Goal: Information Seeking & Learning: Compare options

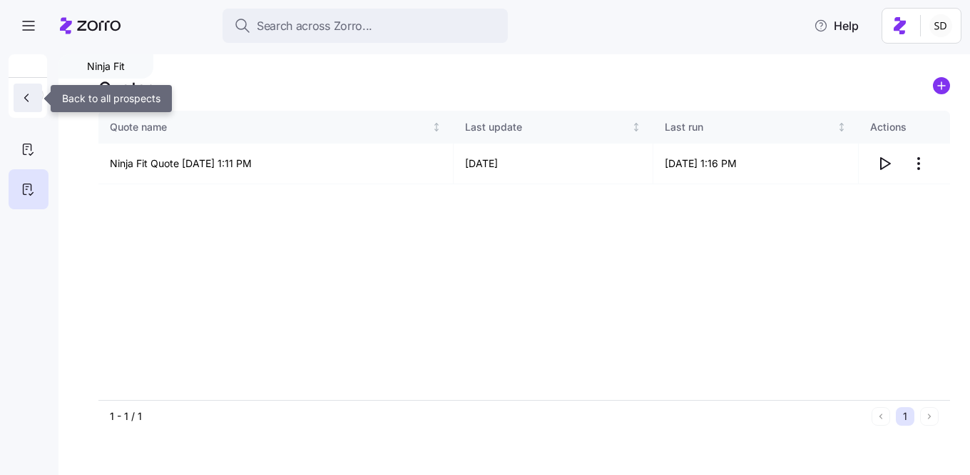
click at [21, 100] on icon "button" at bounding box center [26, 98] width 14 height 14
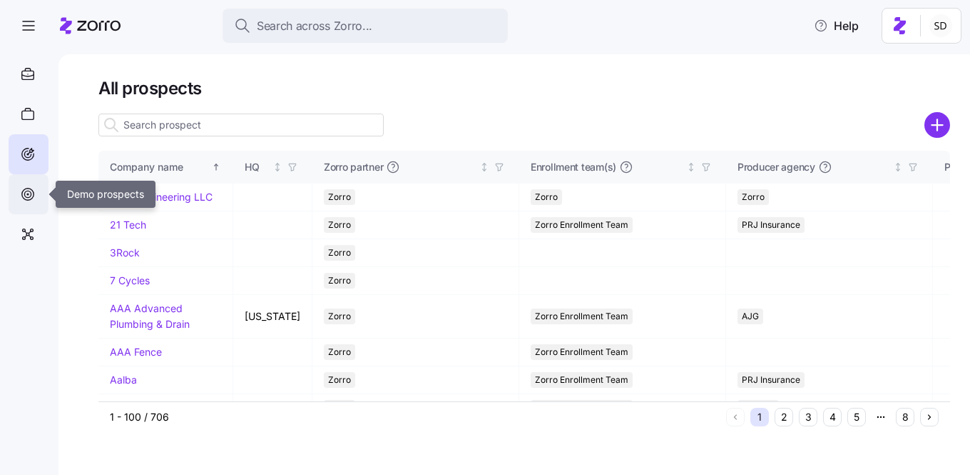
click at [31, 192] on icon at bounding box center [27, 194] width 6 height 6
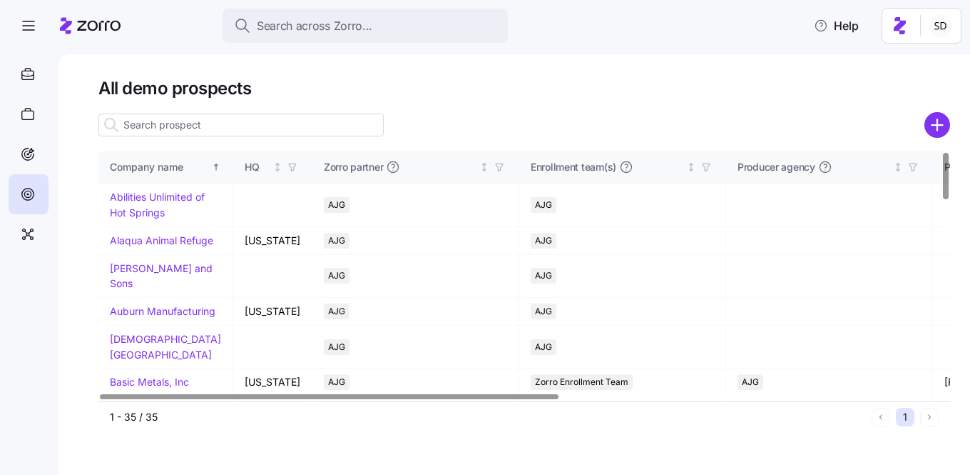
click at [186, 123] on input at bounding box center [240, 124] width 285 height 23
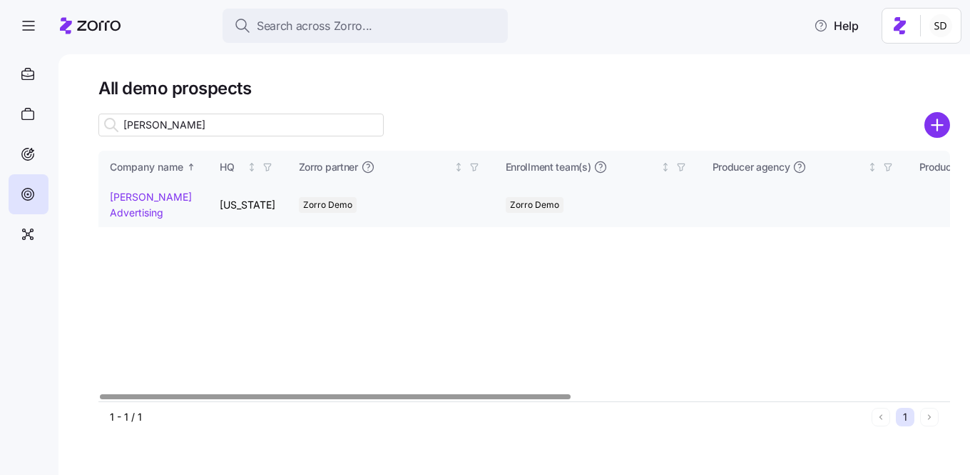
type input "kurian"
click at [115, 197] on link "Kurian's Advertising" at bounding box center [151, 205] width 82 height 28
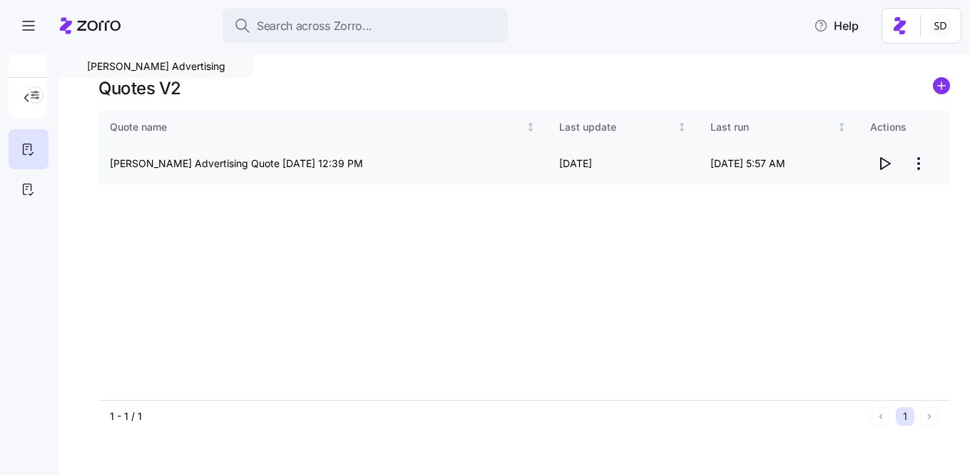
click at [888, 164] on icon "button" at bounding box center [884, 163] width 17 height 17
click at [25, 187] on icon at bounding box center [28, 189] width 16 height 17
click at [888, 163] on icon "button" at bounding box center [885, 163] width 9 height 11
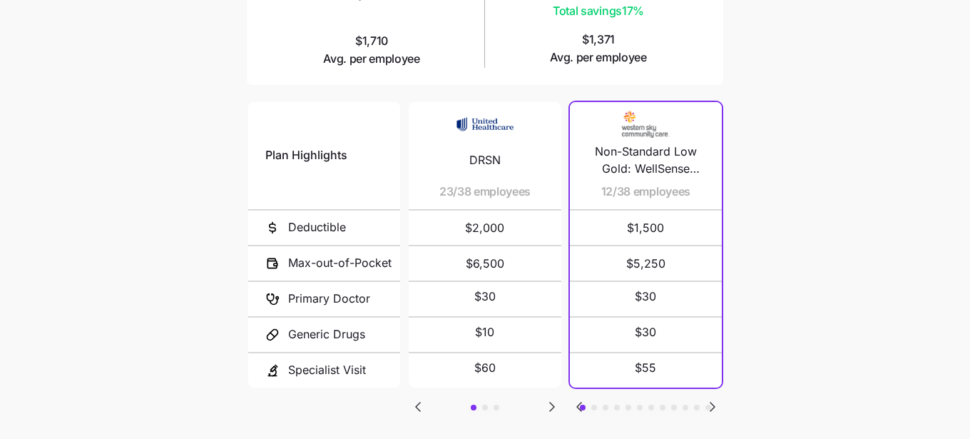
scroll to position [336, 0]
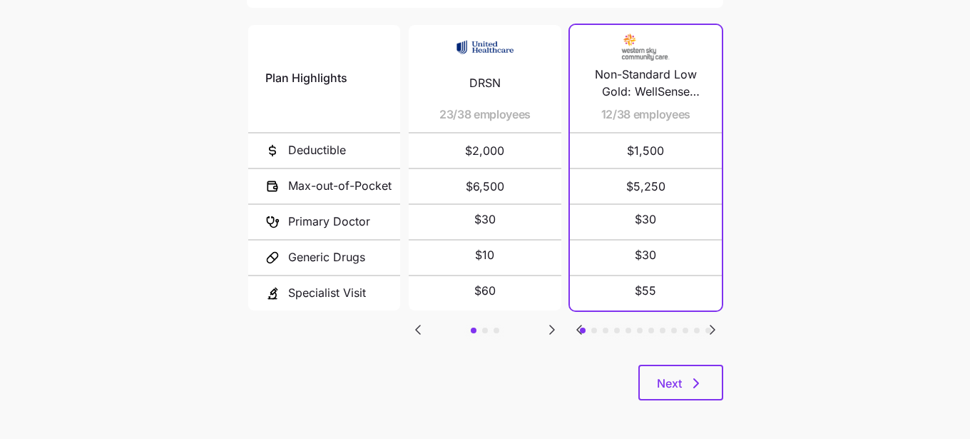
click at [552, 329] on icon "Go to next slide" at bounding box center [552, 329] width 17 height 17
click at [415, 325] on icon "Go to previous slide" at bounding box center [418, 329] width 17 height 17
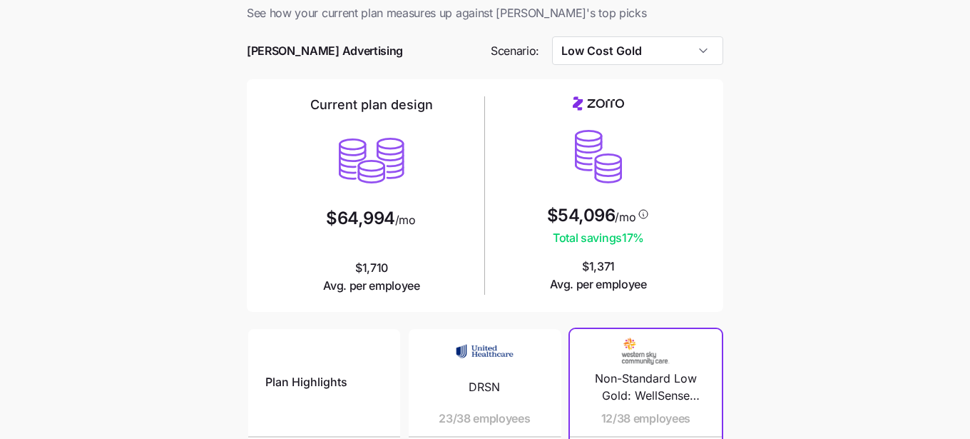
scroll to position [0, 0]
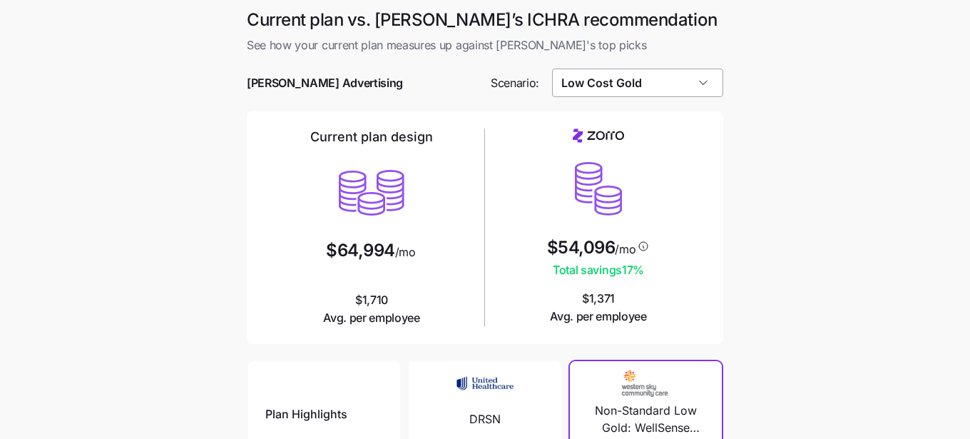
click at [588, 90] on input "Low Cost Gold" at bounding box center [638, 82] width 172 height 29
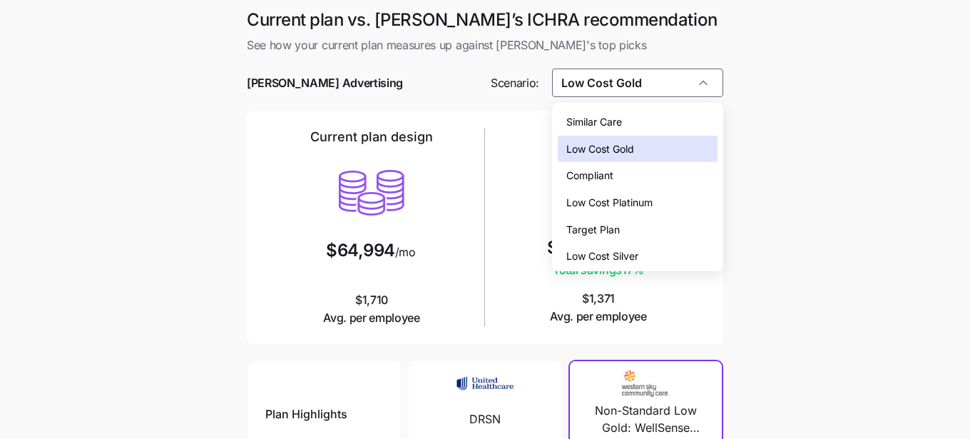
click at [615, 252] on span "Low Cost Silver" at bounding box center [603, 256] width 72 height 16
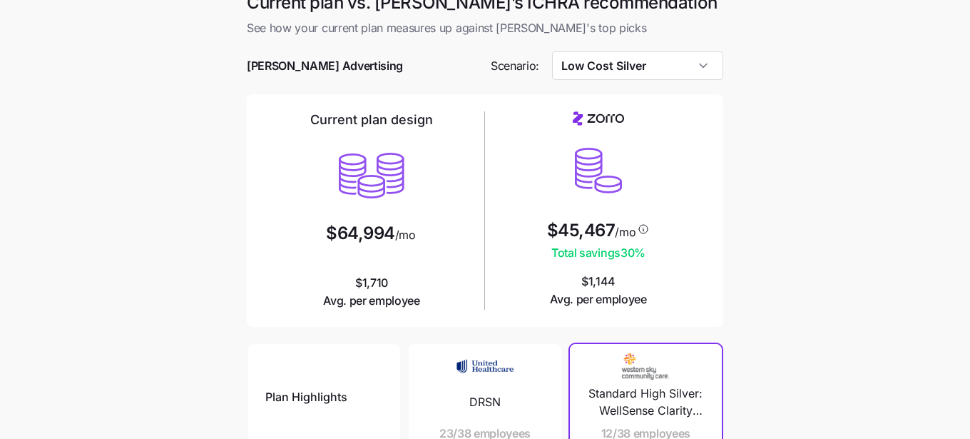
scroll to position [9, 0]
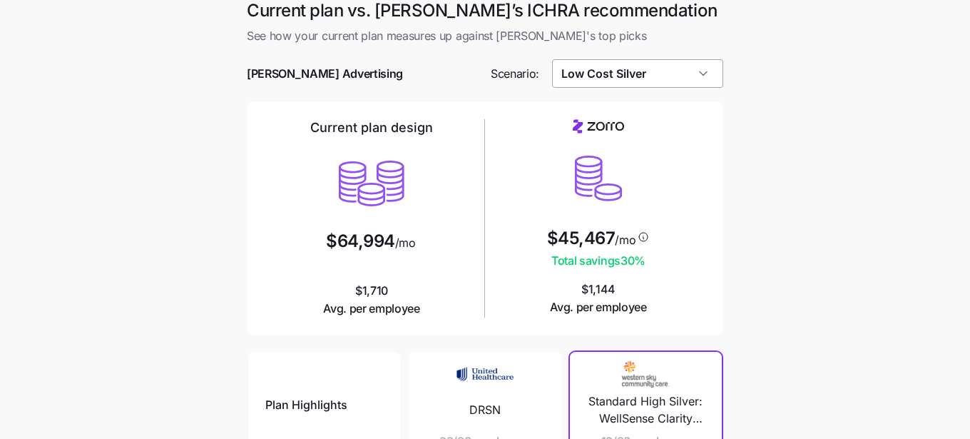
click at [563, 64] on input "Low Cost Silver" at bounding box center [638, 73] width 172 height 29
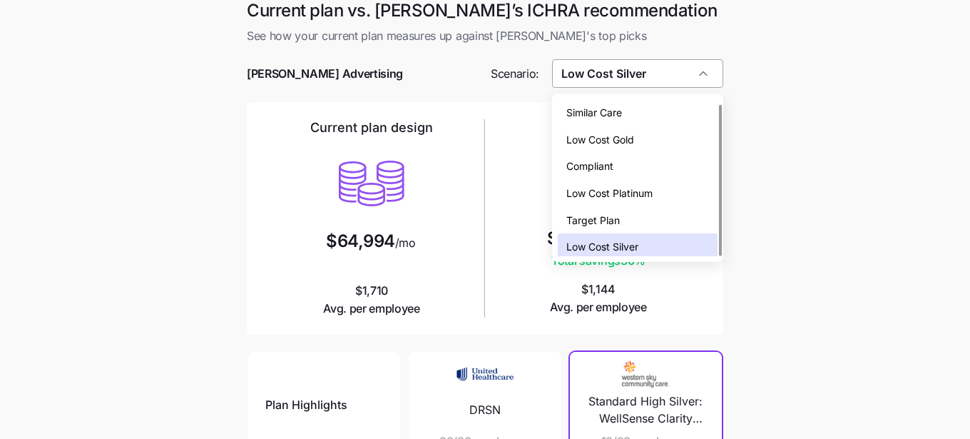
scroll to position [4, 0]
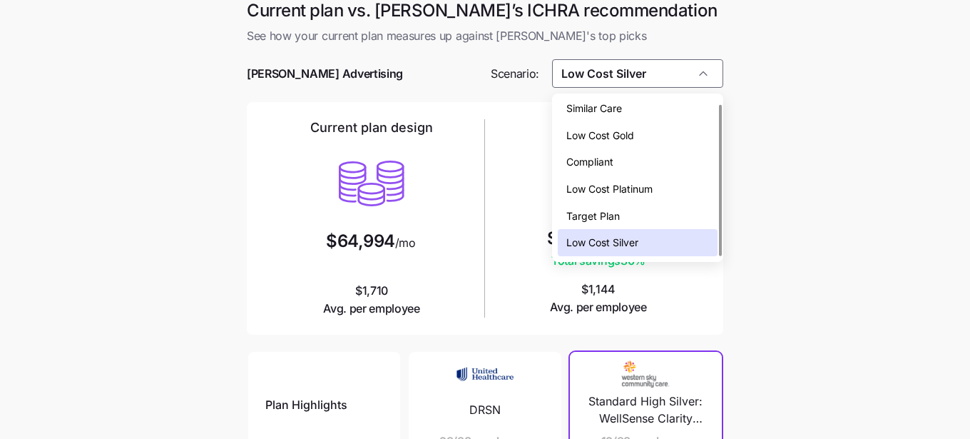
click at [592, 128] on span "Low Cost Gold" at bounding box center [601, 136] width 68 height 16
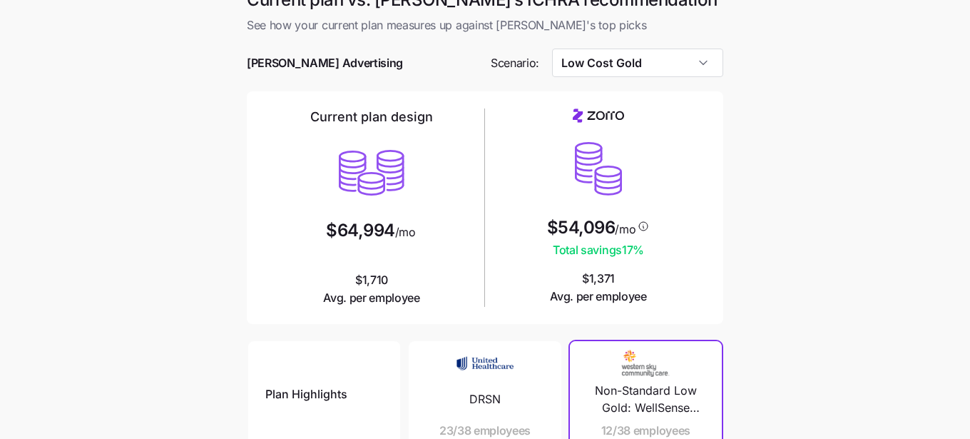
scroll to position [6, 0]
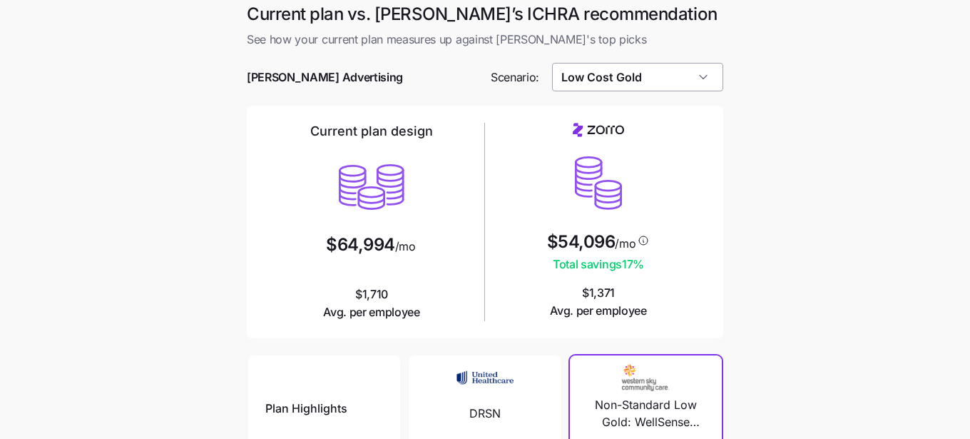
click at [582, 81] on input "Low Cost Gold" at bounding box center [638, 77] width 172 height 29
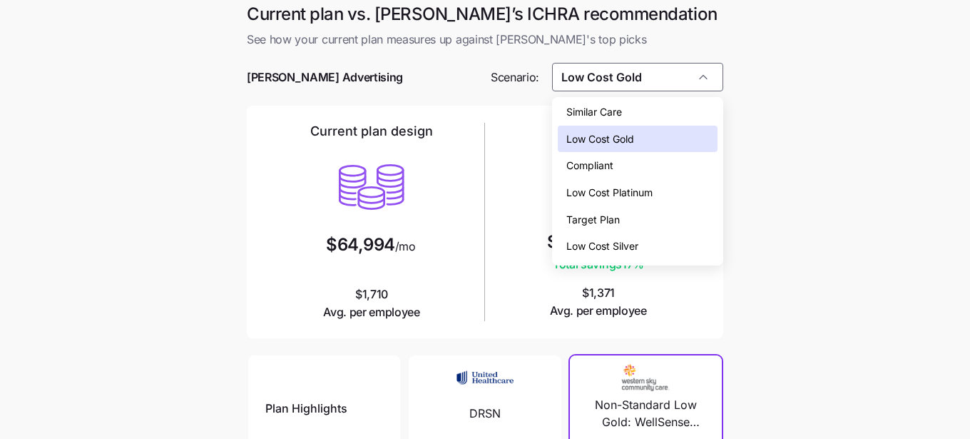
click at [585, 161] on span "Compliant" at bounding box center [590, 166] width 47 height 16
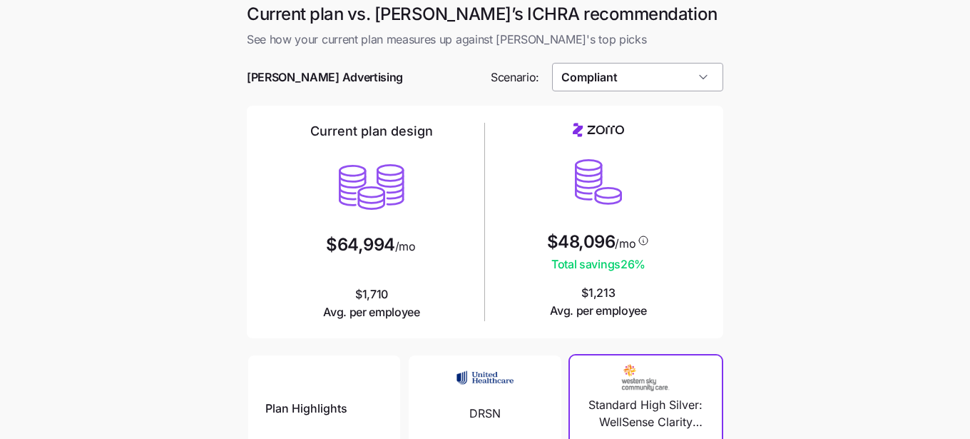
click at [567, 86] on input "Compliant" at bounding box center [638, 77] width 172 height 29
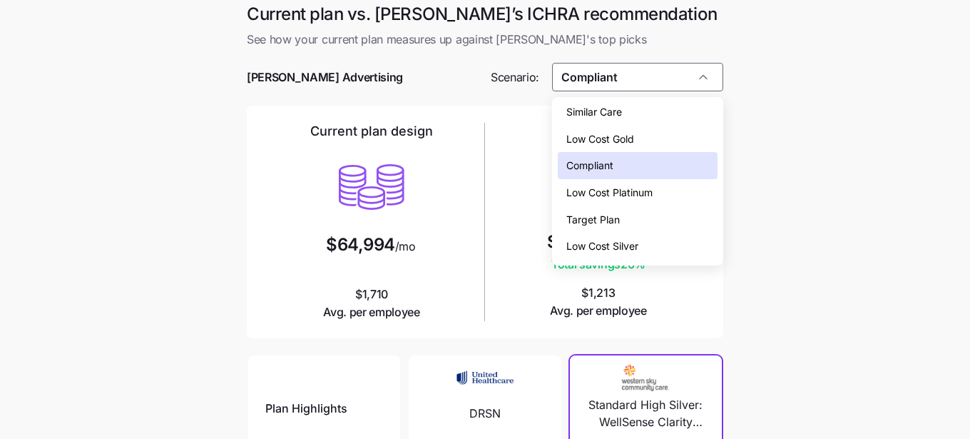
click at [597, 138] on span "Low Cost Gold" at bounding box center [601, 139] width 68 height 16
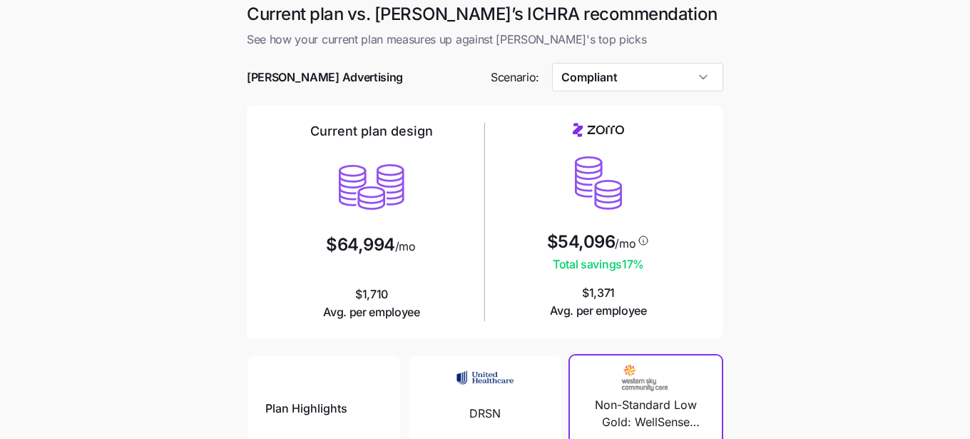
type input "Low Cost Gold"
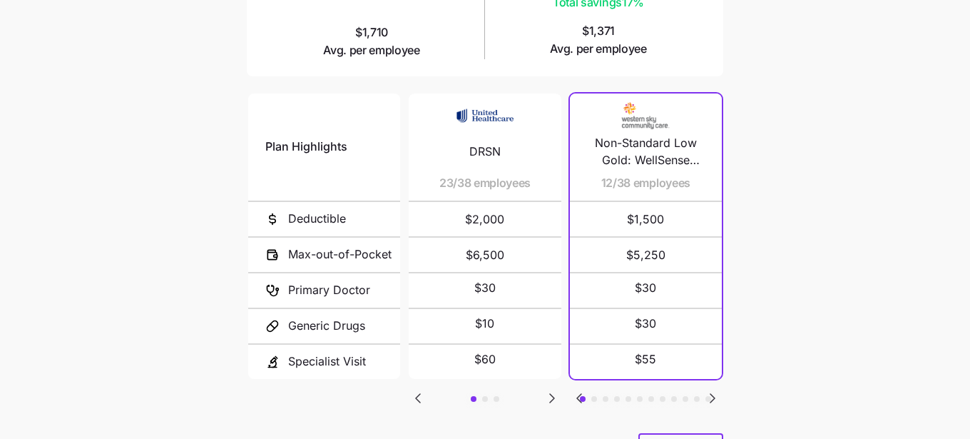
scroll to position [315, 0]
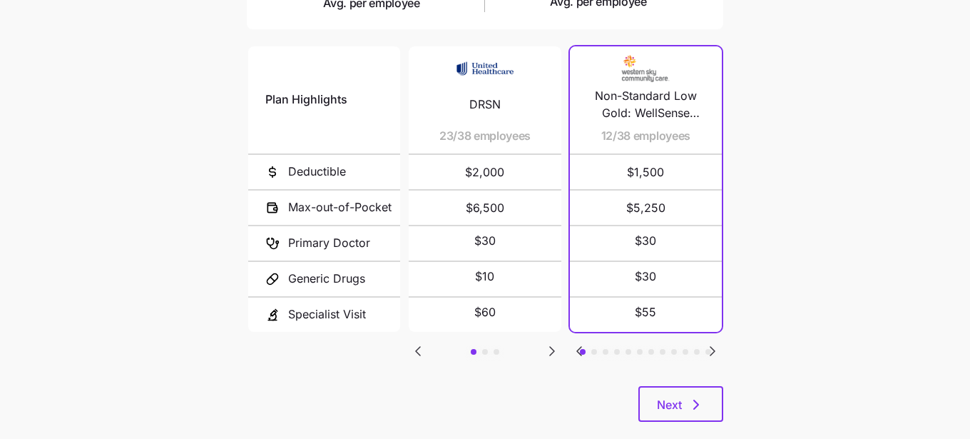
click at [715, 344] on icon "Go to next slide" at bounding box center [712, 350] width 17 height 17
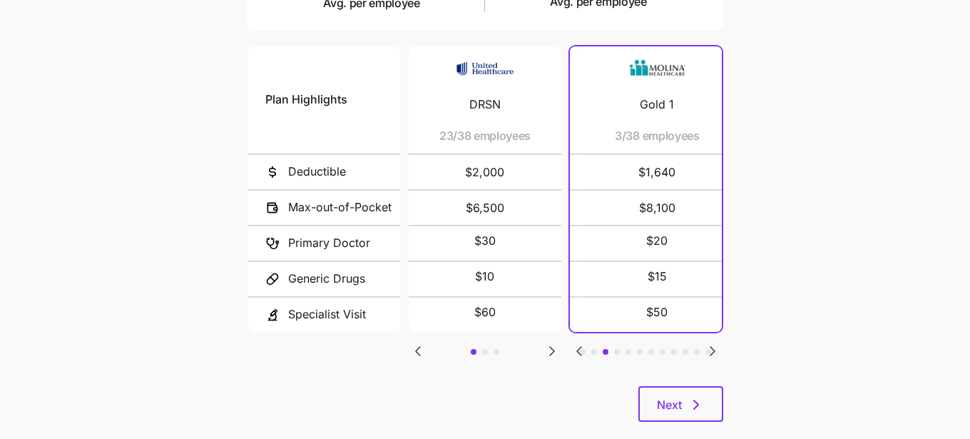
click at [715, 344] on icon "Go to next slide" at bounding box center [712, 350] width 17 height 17
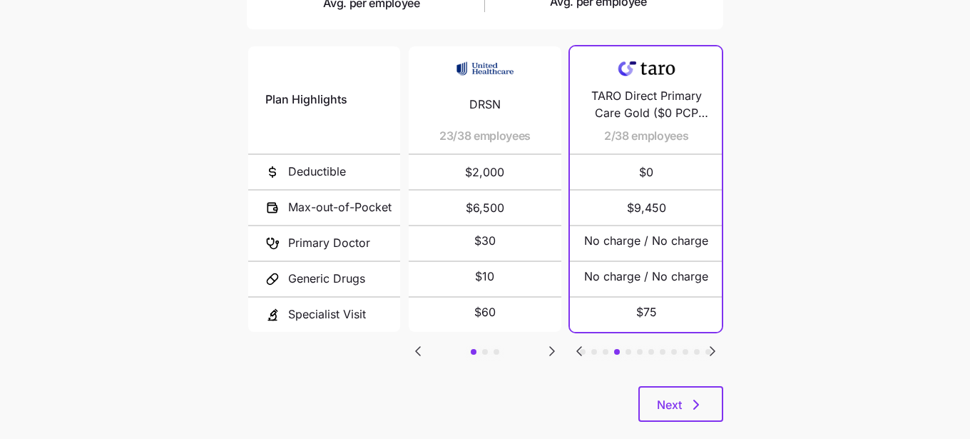
click at [714, 343] on icon "Go to next slide" at bounding box center [712, 350] width 17 height 17
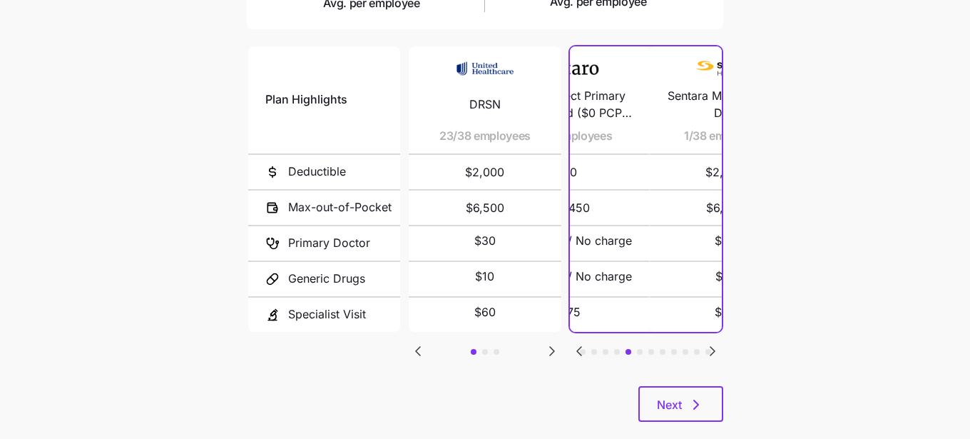
click at [714, 343] on icon "Go to next slide" at bounding box center [712, 350] width 17 height 17
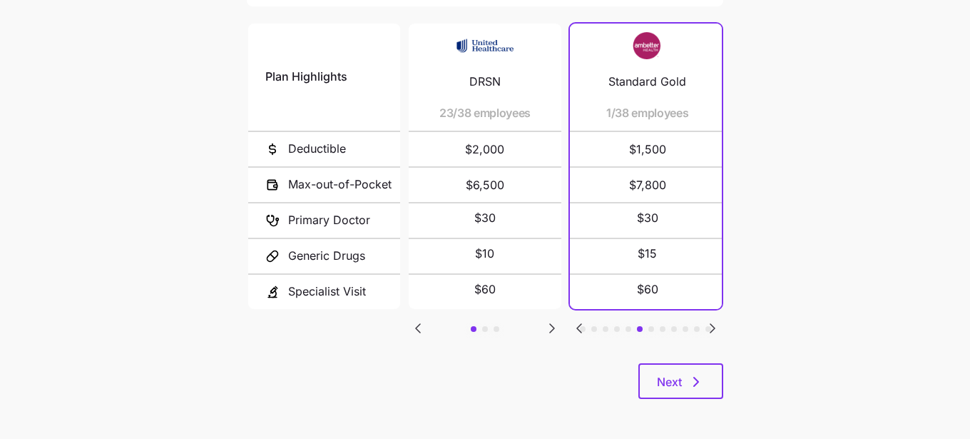
scroll to position [340, 0]
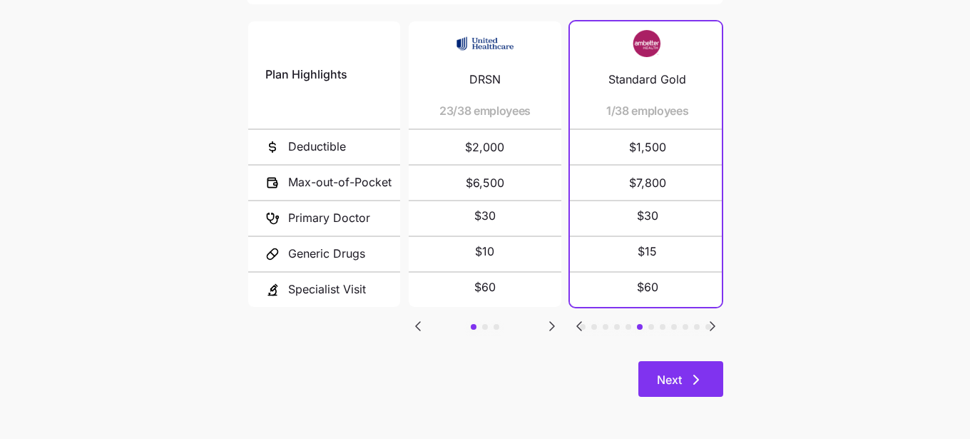
click at [662, 384] on span "Next" at bounding box center [669, 379] width 25 height 17
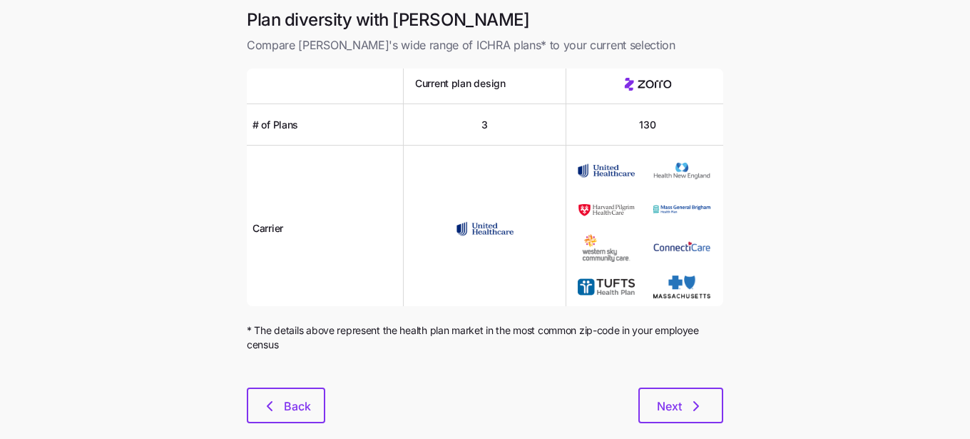
scroll to position [27, 0]
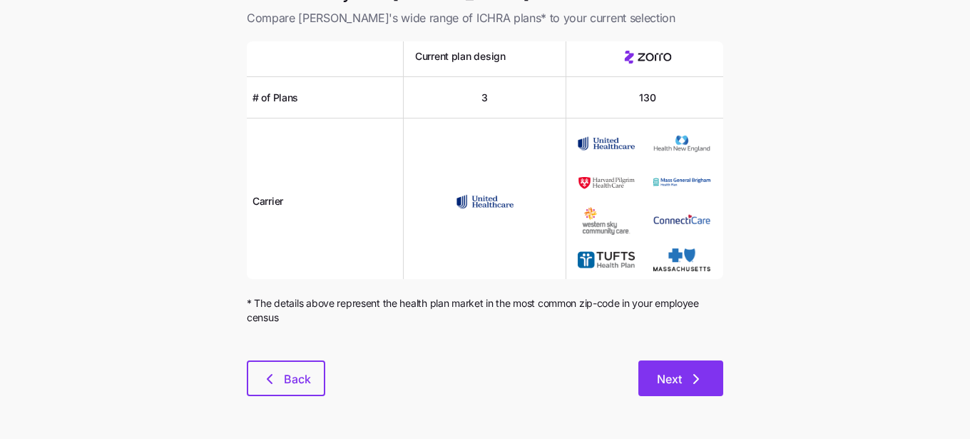
click at [680, 375] on span "Next" at bounding box center [669, 378] width 25 height 17
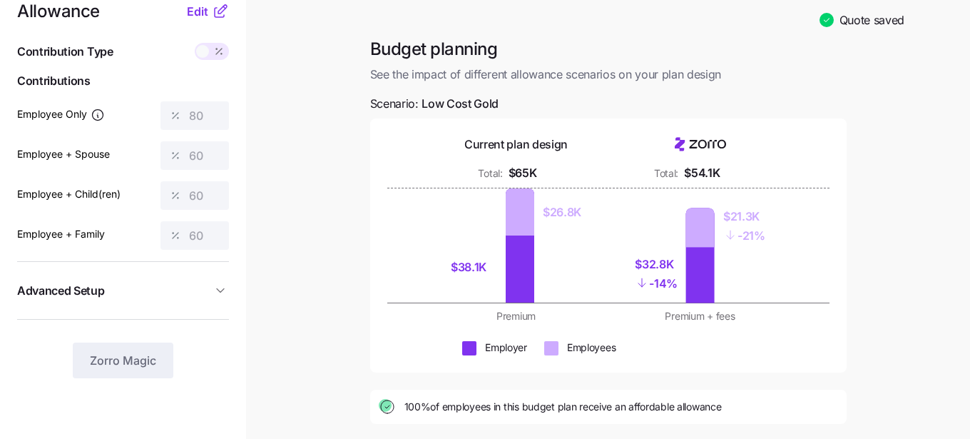
scroll to position [24, 0]
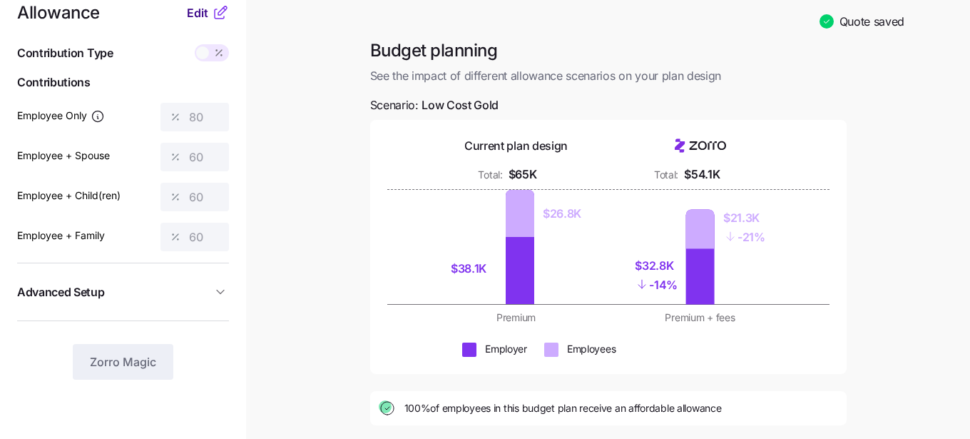
click at [201, 12] on span "Edit" at bounding box center [197, 12] width 21 height 17
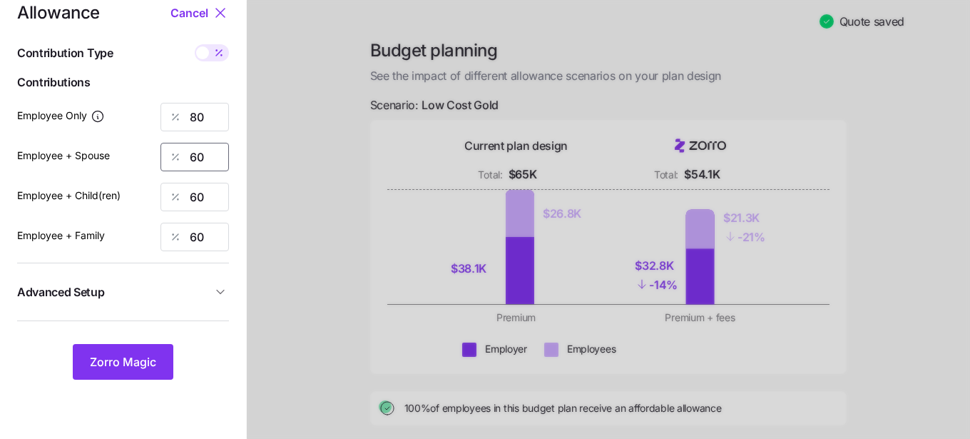
click at [208, 154] on input "60" at bounding box center [195, 157] width 68 height 29
type input "6"
type input "0"
click at [205, 199] on input "60" at bounding box center [195, 197] width 68 height 29
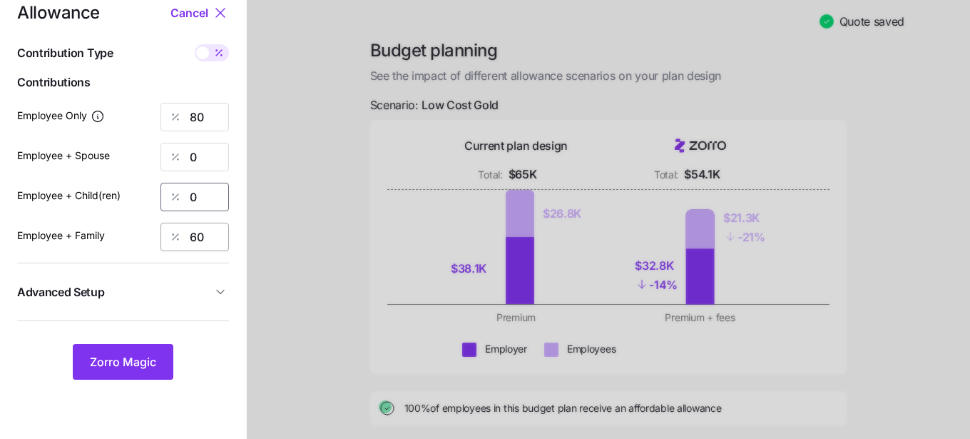
type input "0"
click at [205, 234] on input "60" at bounding box center [195, 237] width 68 height 29
type input "6"
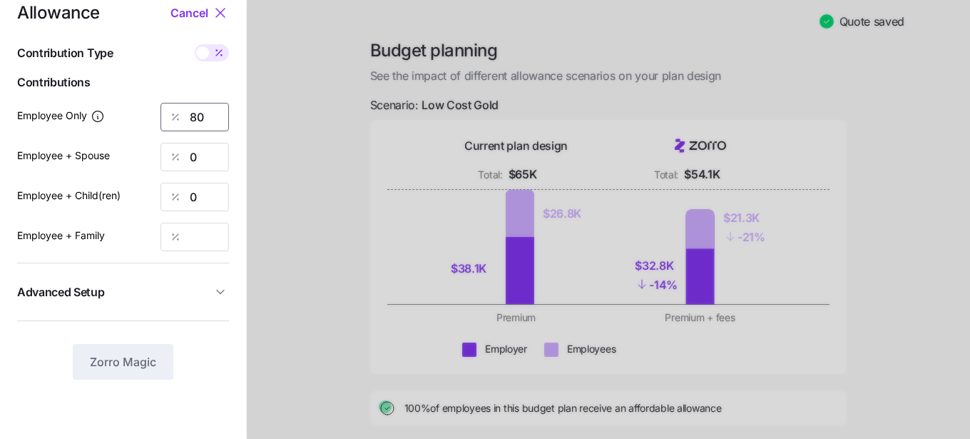
click at [208, 108] on input "80" at bounding box center [195, 117] width 68 height 29
type input "8"
type input "70"
click at [191, 248] on input "Employee + Family" at bounding box center [195, 237] width 68 height 29
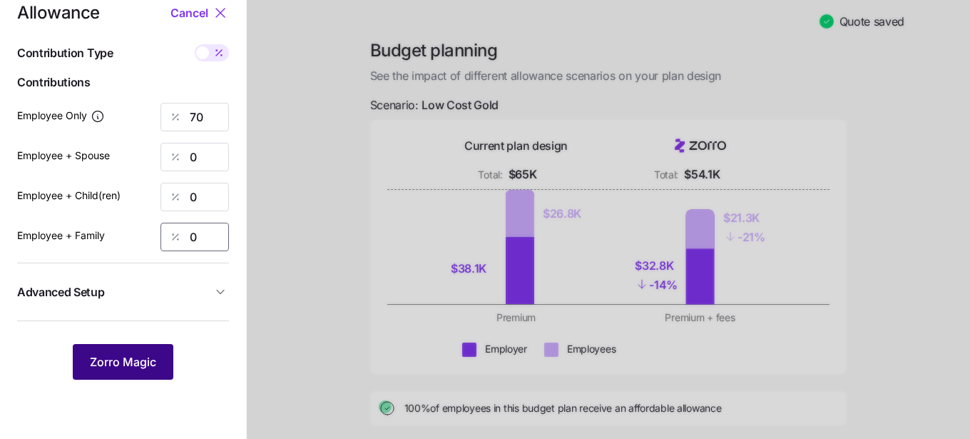
type input "0"
click at [113, 365] on span "Zorro Magic" at bounding box center [123, 361] width 66 height 17
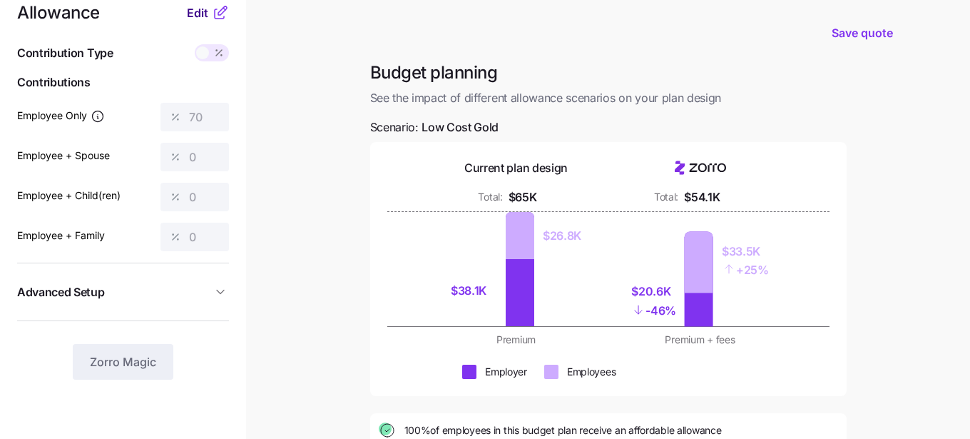
click at [193, 13] on span "Edit" at bounding box center [197, 12] width 21 height 17
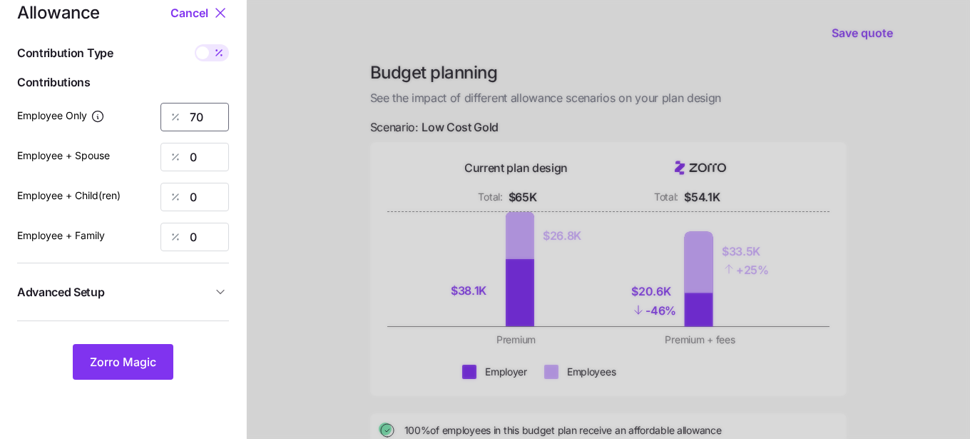
click at [210, 124] on input "70" at bounding box center [195, 117] width 68 height 29
type input "7"
click at [132, 359] on span "Zorro Magic" at bounding box center [123, 361] width 66 height 17
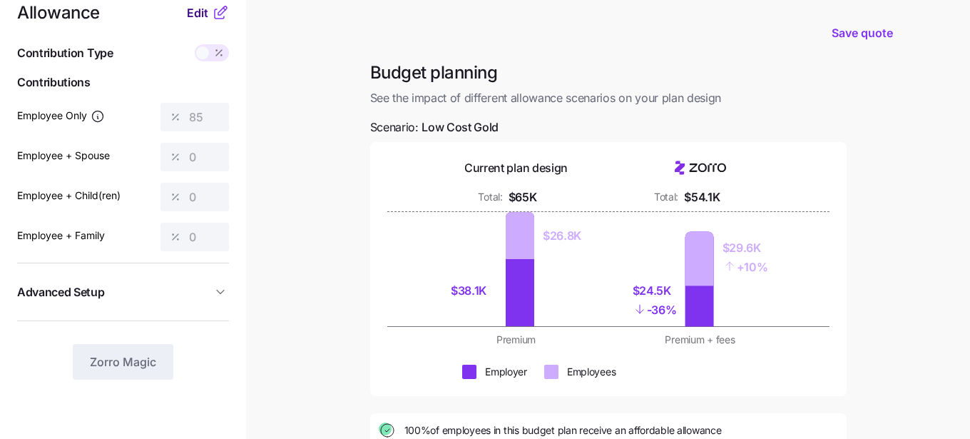
click at [189, 11] on span "Edit" at bounding box center [197, 12] width 21 height 17
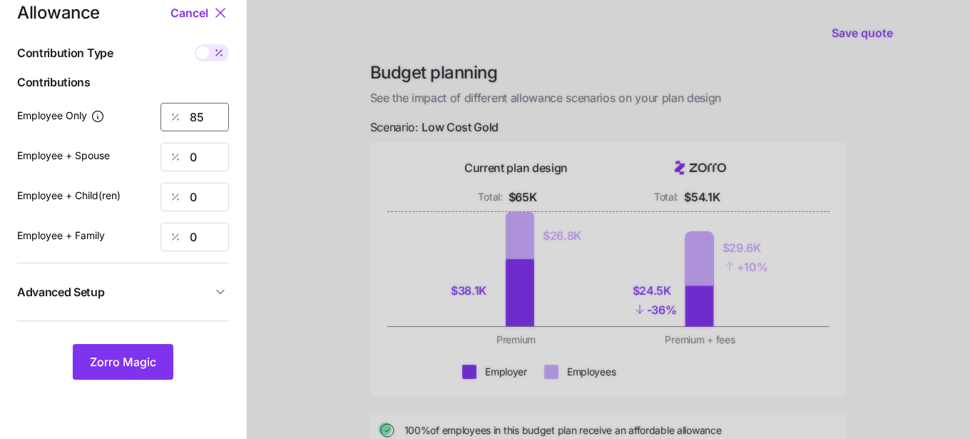
click at [210, 108] on input "85" at bounding box center [195, 117] width 68 height 29
type input "8"
type input "90"
click at [123, 365] on span "Zorro Magic" at bounding box center [123, 361] width 66 height 17
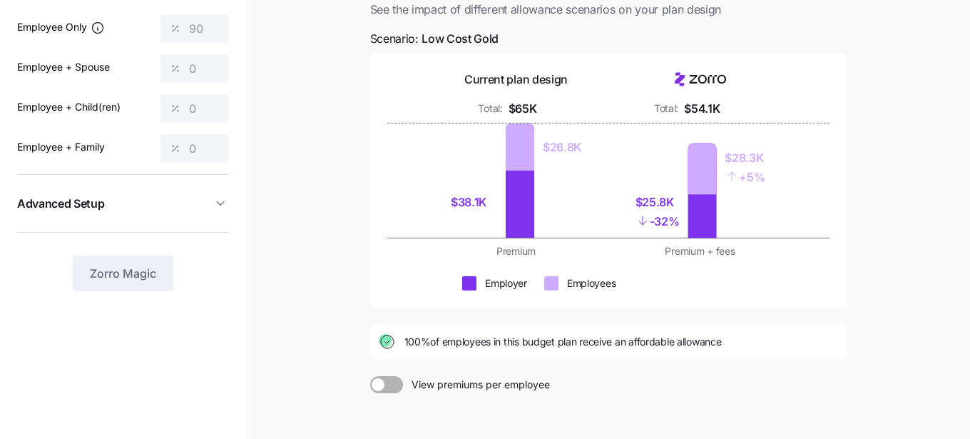
scroll to position [235, 0]
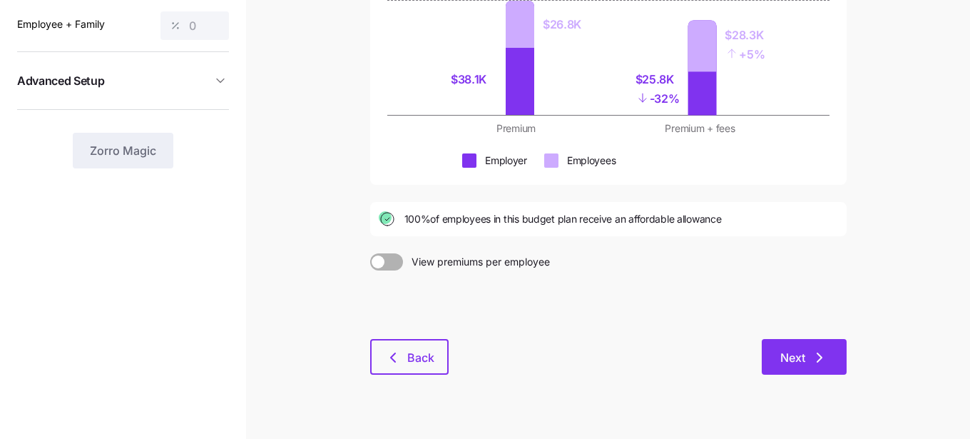
click at [786, 370] on button "Next" at bounding box center [804, 357] width 85 height 36
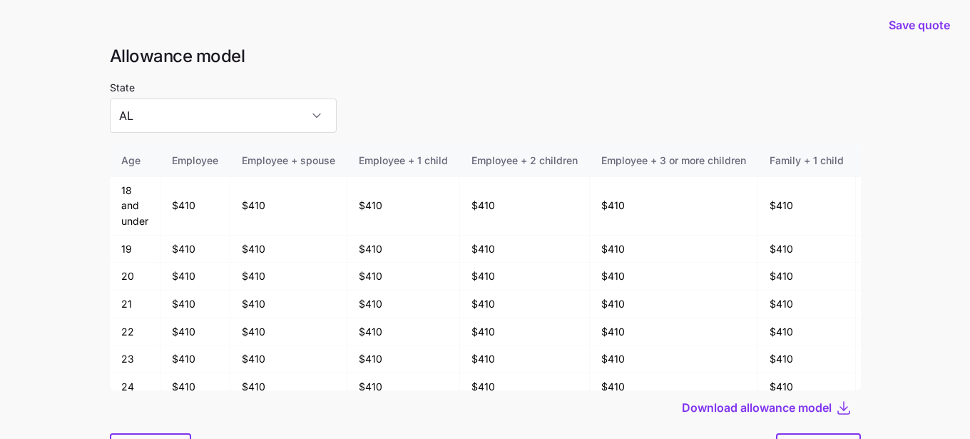
scroll to position [4, 0]
click at [261, 109] on input "AL" at bounding box center [223, 115] width 227 height 34
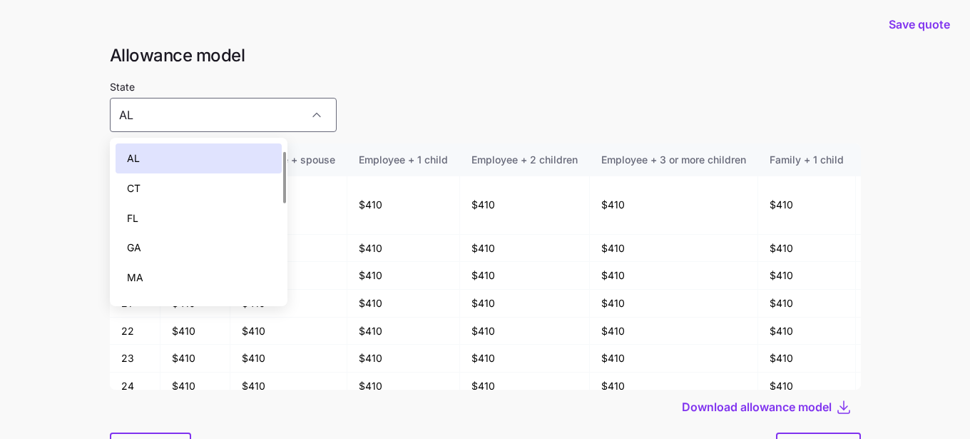
scroll to position [26, 0]
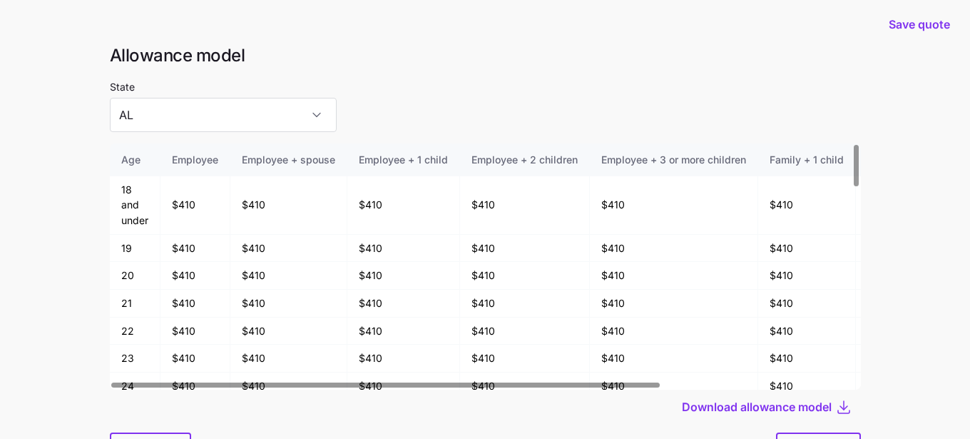
click at [396, 86] on div "State AL" at bounding box center [485, 105] width 751 height 54
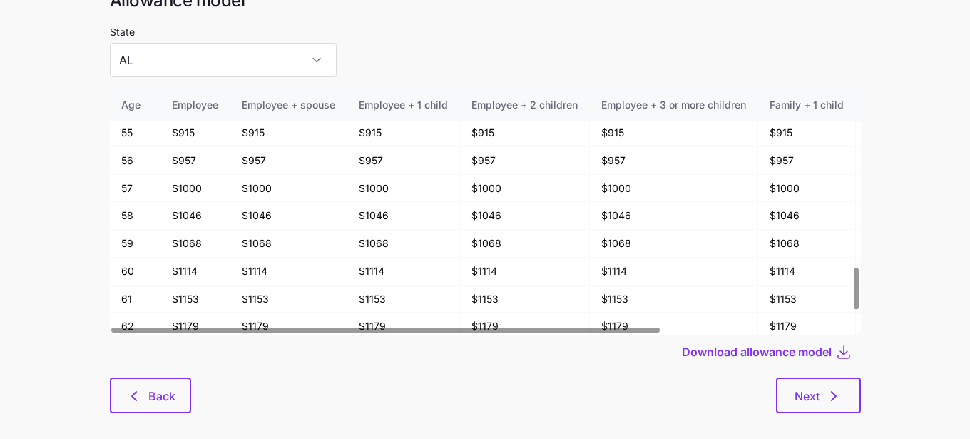
scroll to position [76, 0]
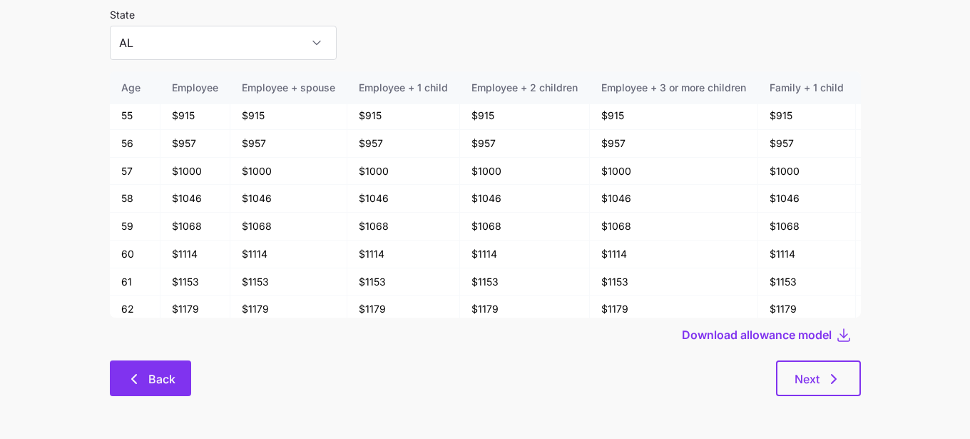
click at [136, 377] on icon "button" at bounding box center [134, 378] width 17 height 17
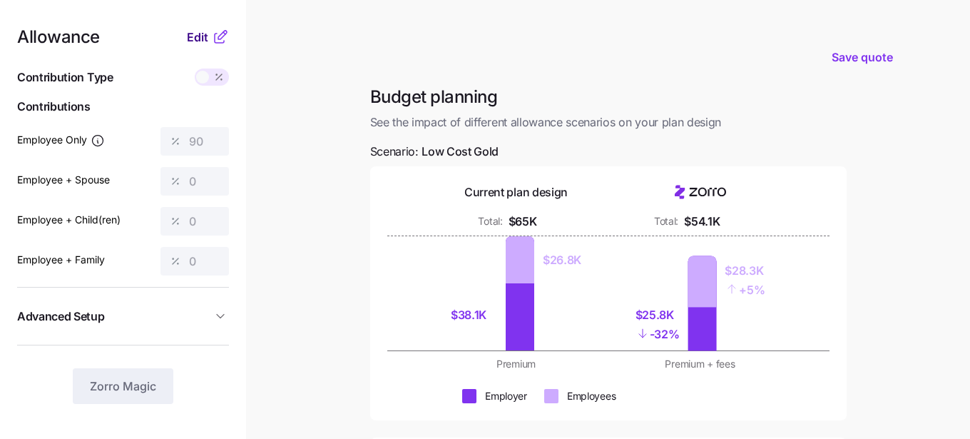
click at [197, 33] on span "Edit" at bounding box center [197, 37] width 21 height 17
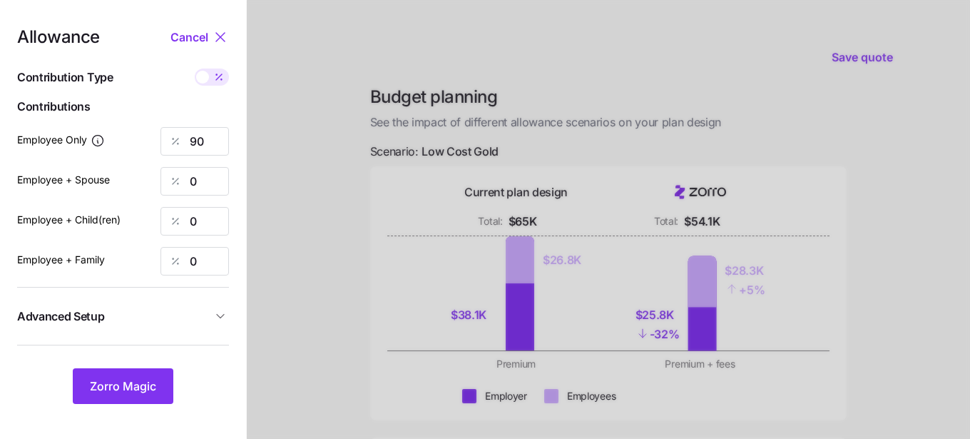
click at [206, 71] on div at bounding box center [212, 76] width 34 height 17
click at [195, 68] on input "checkbox" at bounding box center [195, 68] width 0 height 0
click at [220, 75] on span at bounding box center [221, 77] width 13 height 13
click at [195, 68] on input "checkbox" at bounding box center [195, 68] width 0 height 0
type input "90"
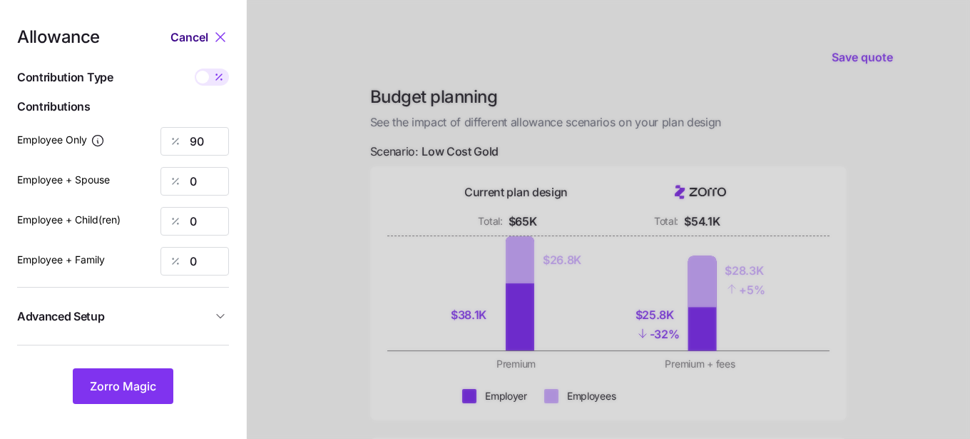
click at [190, 38] on span "Cancel" at bounding box center [190, 37] width 38 height 17
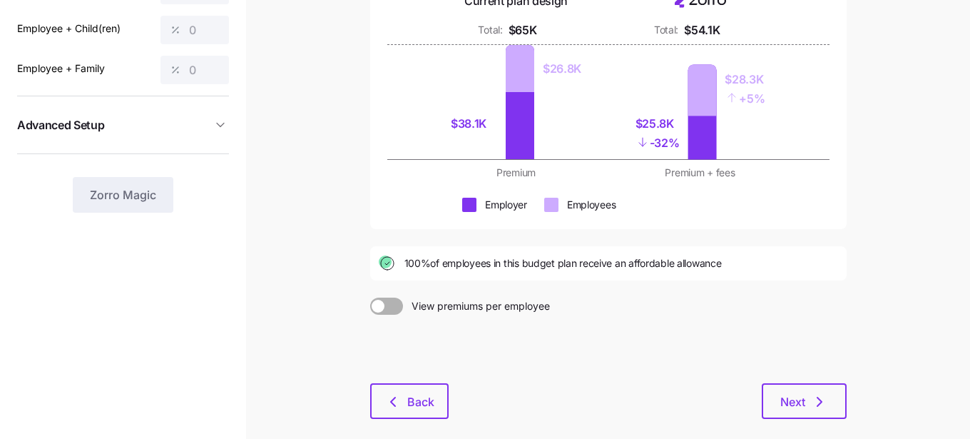
scroll to position [203, 0]
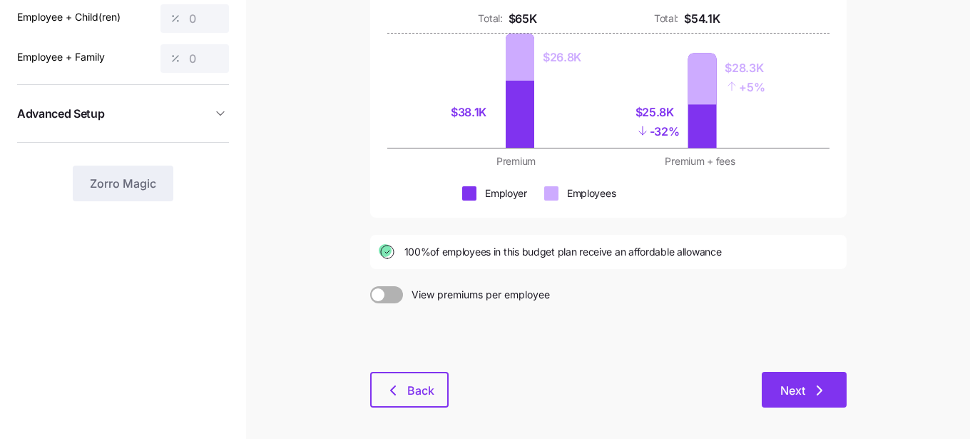
click at [796, 395] on span "Next" at bounding box center [793, 390] width 25 height 17
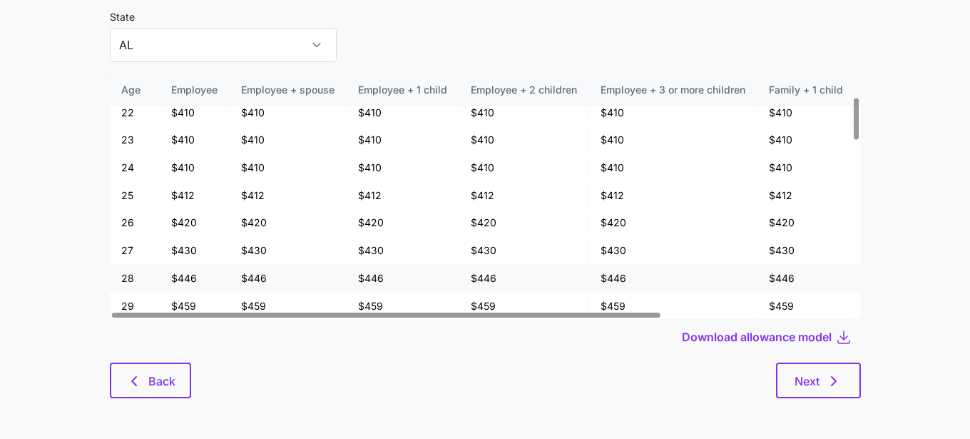
scroll to position [138, 1]
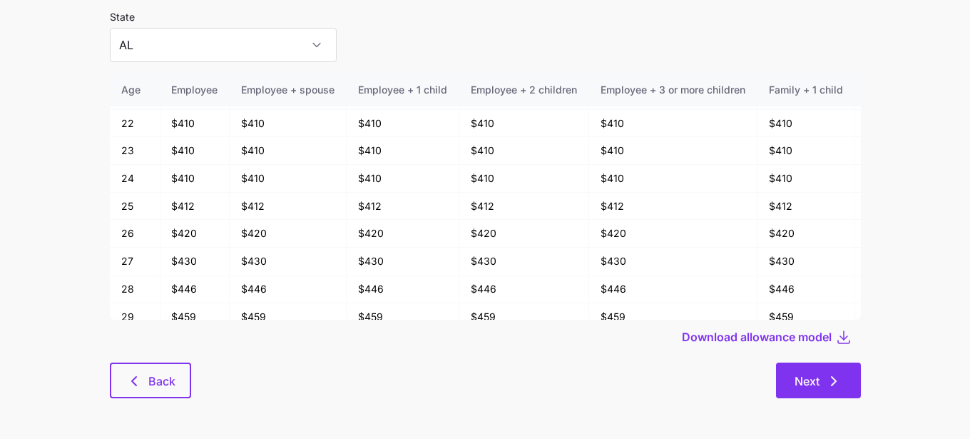
click at [810, 380] on span "Next" at bounding box center [807, 380] width 25 height 17
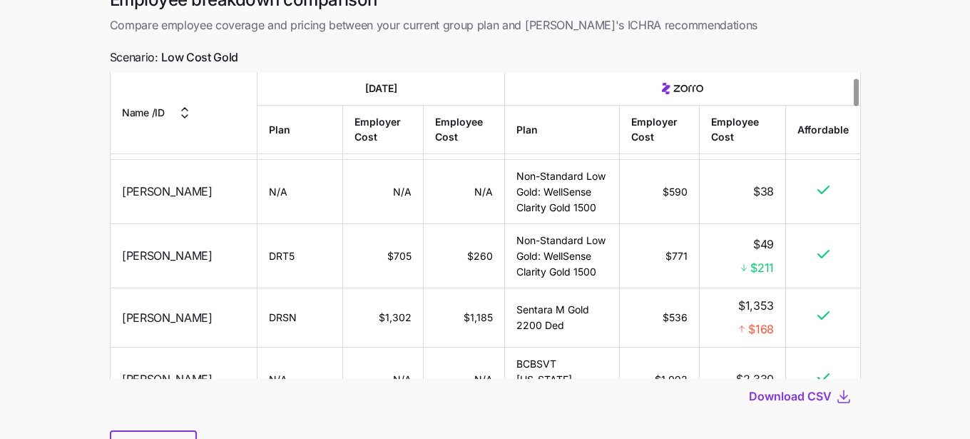
scroll to position [60, 0]
drag, startPoint x: 254, startPoint y: 313, endPoint x: 224, endPoint y: 313, distance: 30.0
click at [258, 313] on td "DRSN" at bounding box center [301, 317] width 86 height 59
click at [258, 315] on td "DRSN" at bounding box center [301, 317] width 86 height 59
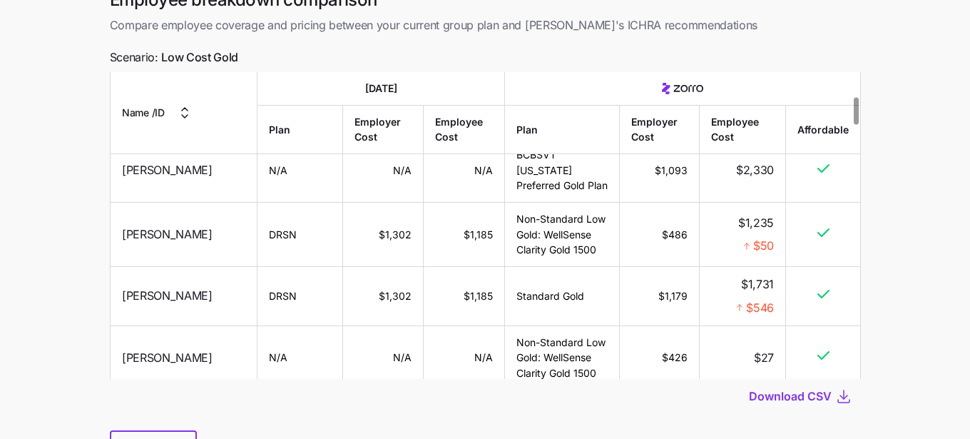
scroll to position [278, 0]
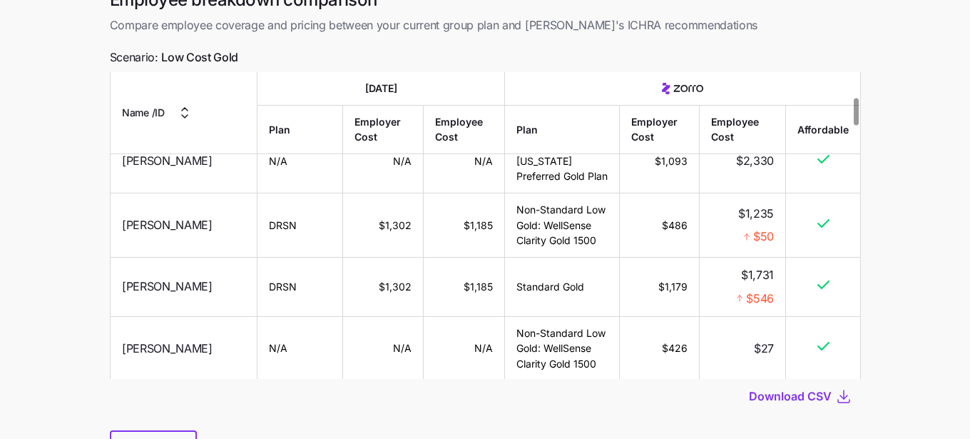
click at [258, 288] on td "DRSN" at bounding box center [301, 287] width 86 height 59
click at [258, 285] on td "DRSN" at bounding box center [301, 287] width 86 height 59
click at [767, 300] on span "$546" at bounding box center [760, 299] width 28 height 18
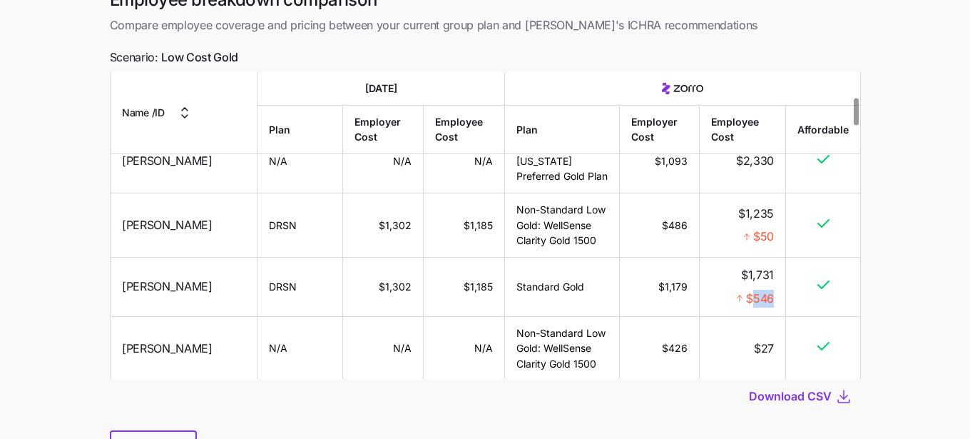
click at [767, 300] on span "$546" at bounding box center [760, 299] width 28 height 18
click at [781, 300] on td "$1,731 $546" at bounding box center [743, 287] width 86 height 59
drag, startPoint x: 780, startPoint y: 296, endPoint x: 734, endPoint y: 295, distance: 45.7
click at [734, 296] on td "$1,731 $546" at bounding box center [743, 287] width 86 height 59
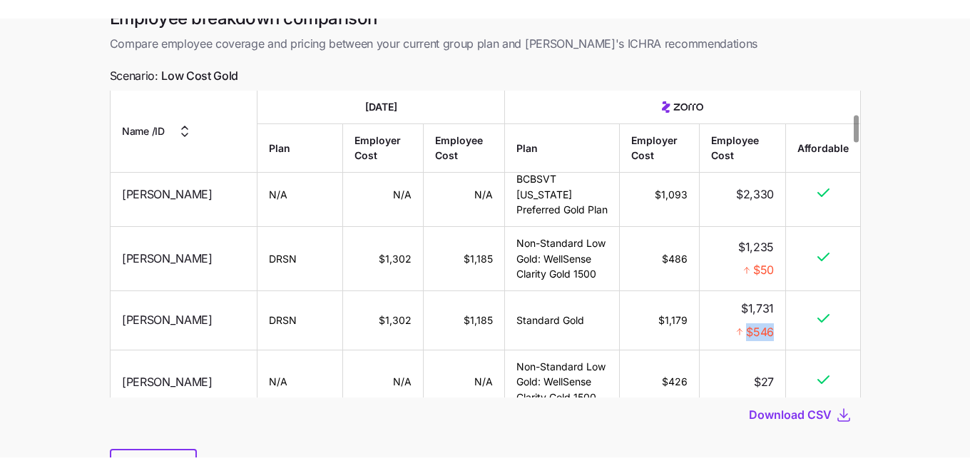
scroll to position [262, 0]
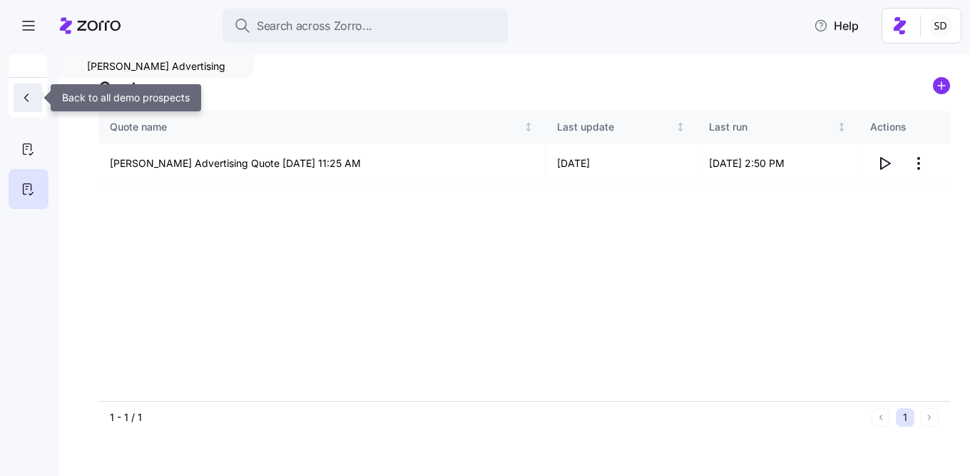
click at [21, 100] on icon "button" at bounding box center [26, 98] width 14 height 14
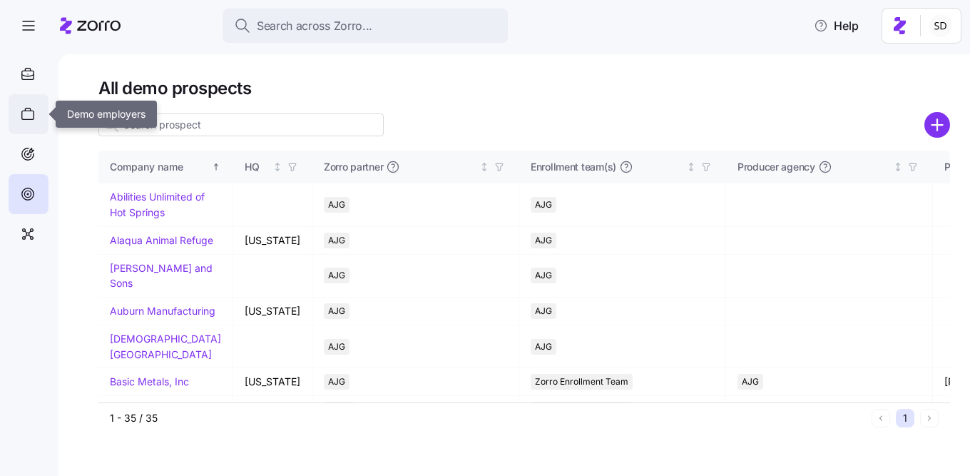
click at [28, 111] on icon at bounding box center [28, 115] width 12 height 9
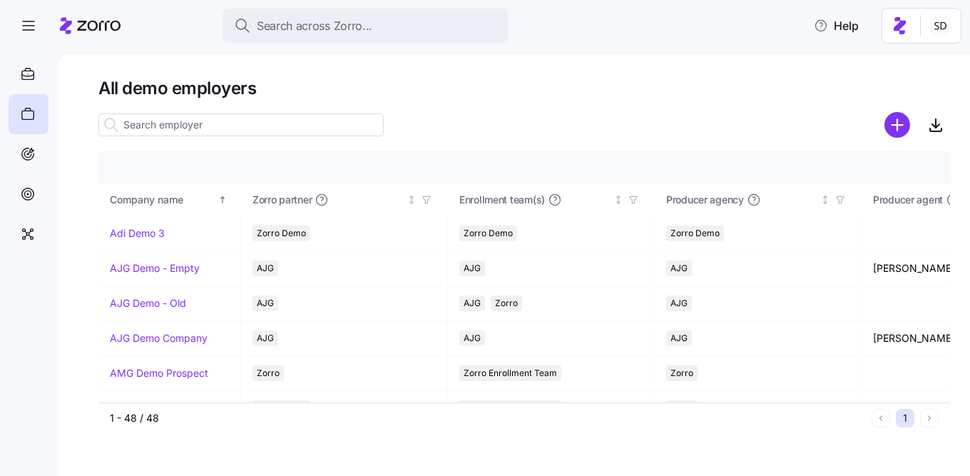
click at [143, 121] on input at bounding box center [240, 124] width 285 height 23
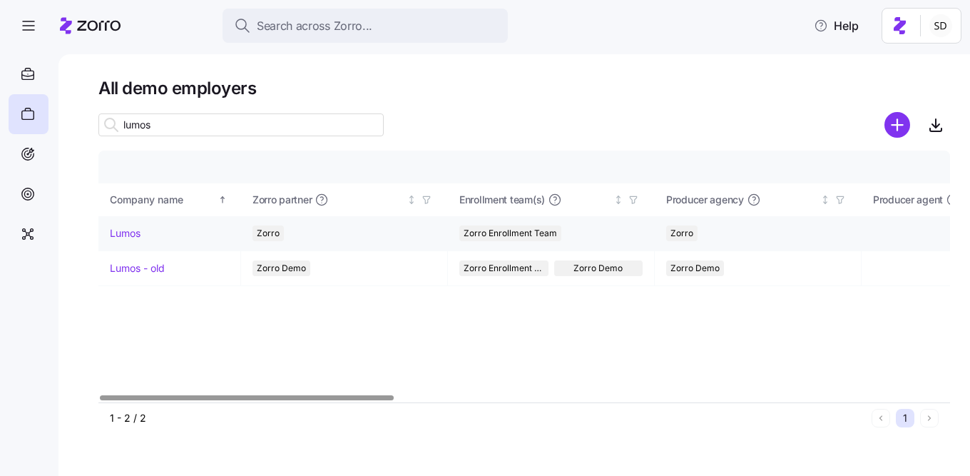
type input "lumos"
click at [133, 231] on link "Lumos" at bounding box center [125, 233] width 31 height 14
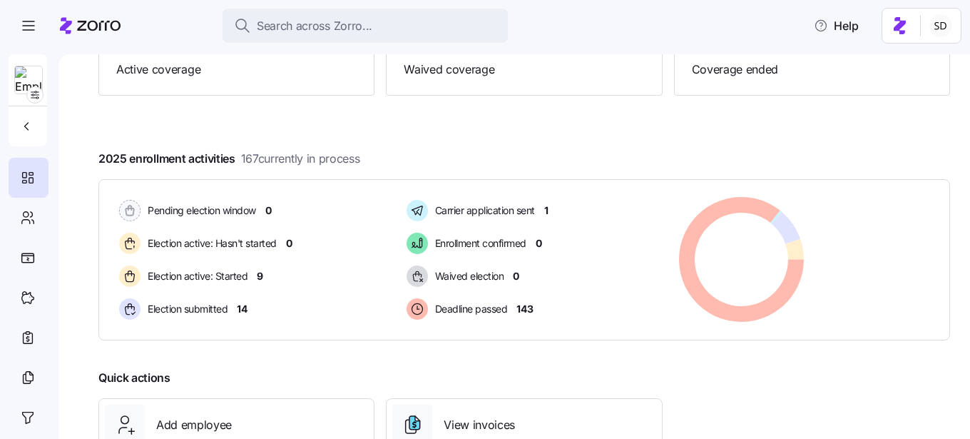
scroll to position [190, 0]
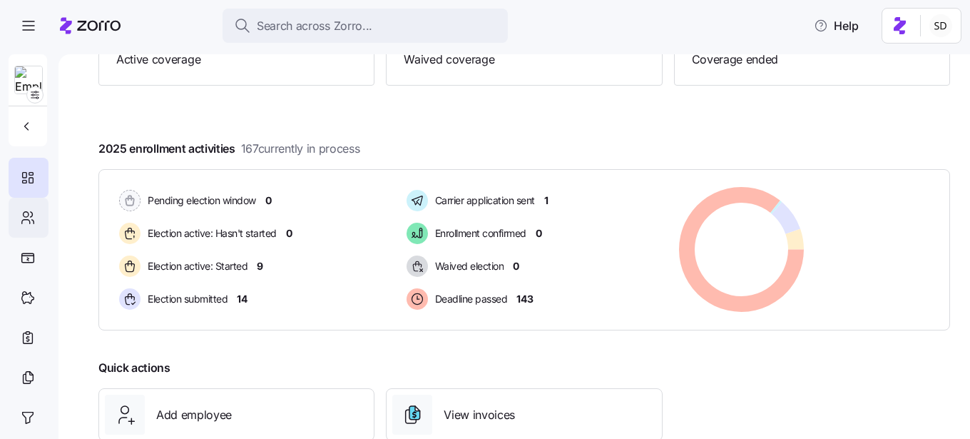
click at [21, 215] on icon at bounding box center [28, 217] width 16 height 17
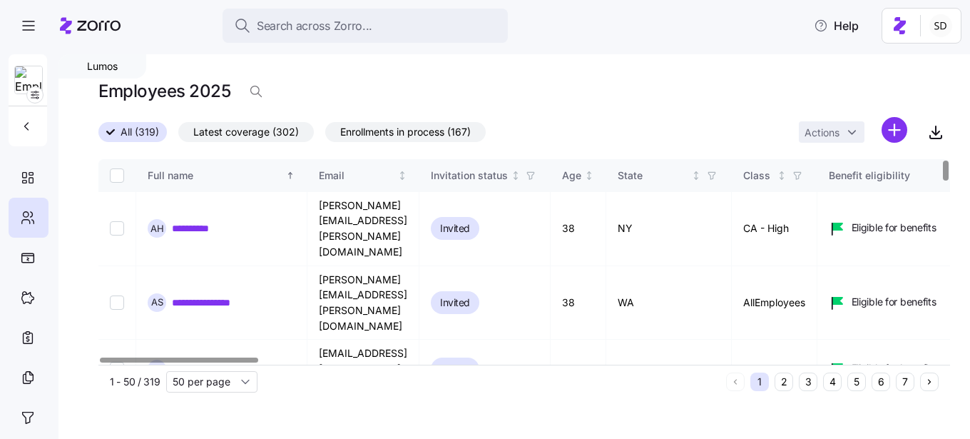
click at [881, 382] on button "6" at bounding box center [881, 381] width 19 height 19
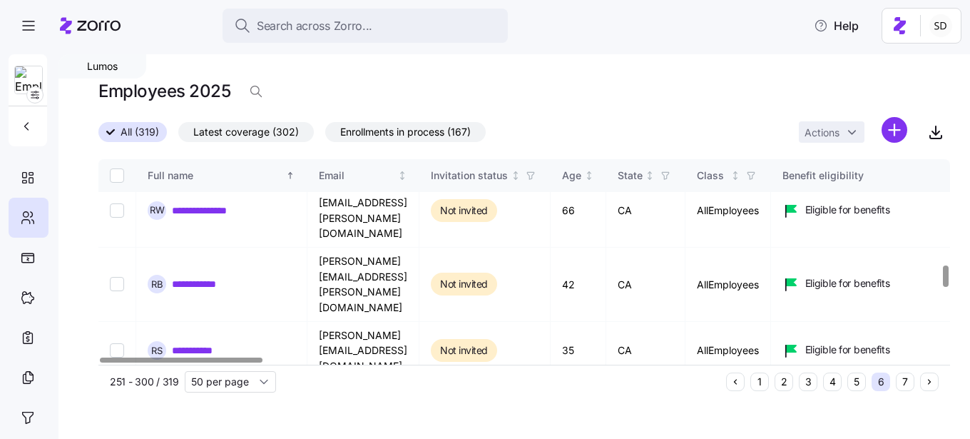
scroll to position [1009, 0]
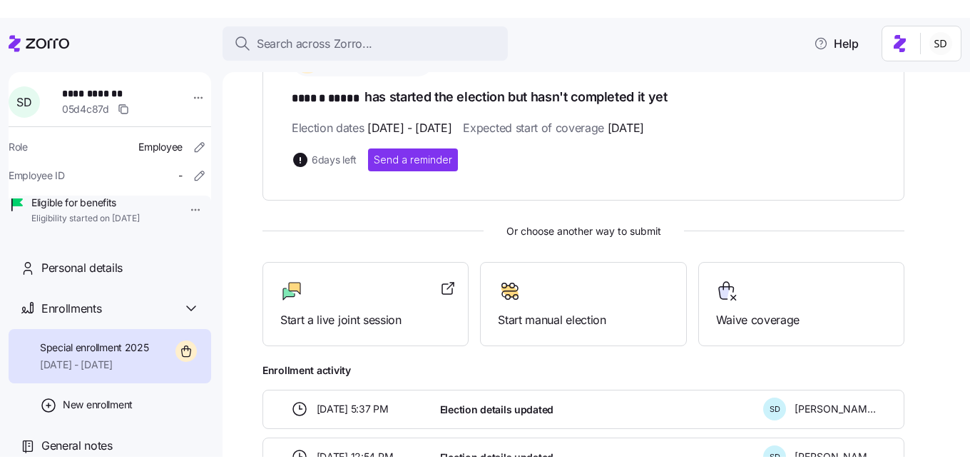
scroll to position [255, 0]
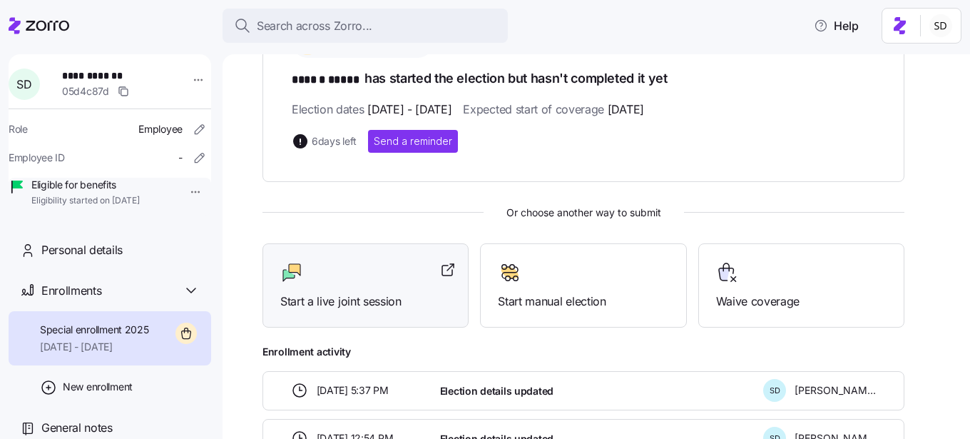
click at [350, 283] on div "Start a live joint session" at bounding box center [365, 285] width 171 height 49
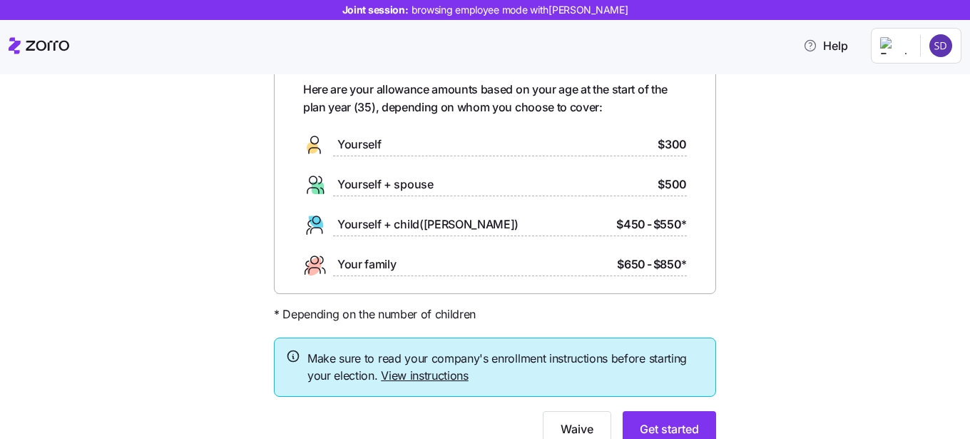
scroll to position [133, 0]
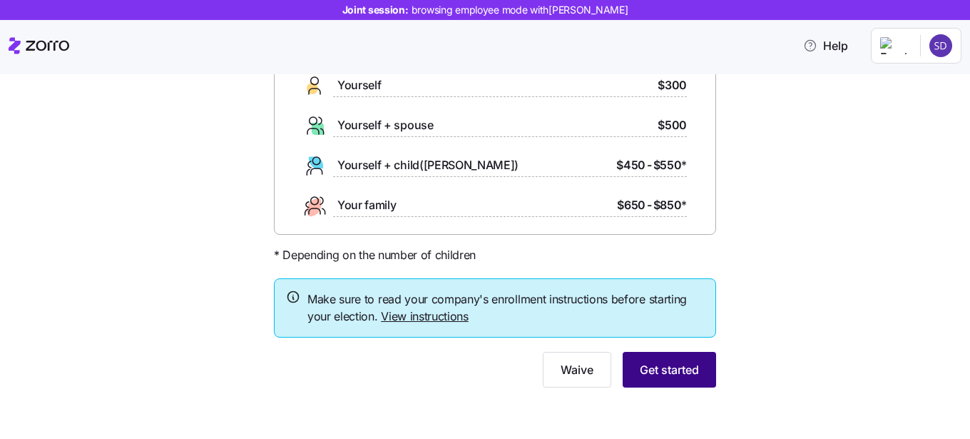
click at [661, 370] on span "Get started" at bounding box center [669, 369] width 59 height 17
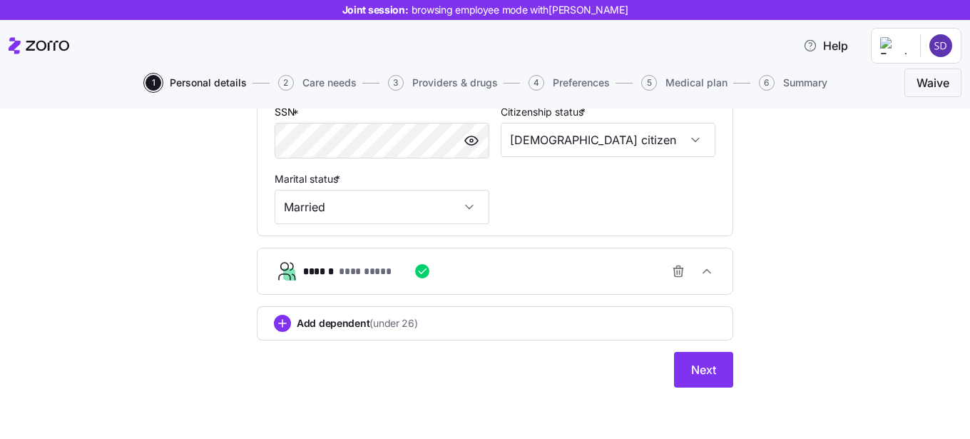
scroll to position [505, 0]
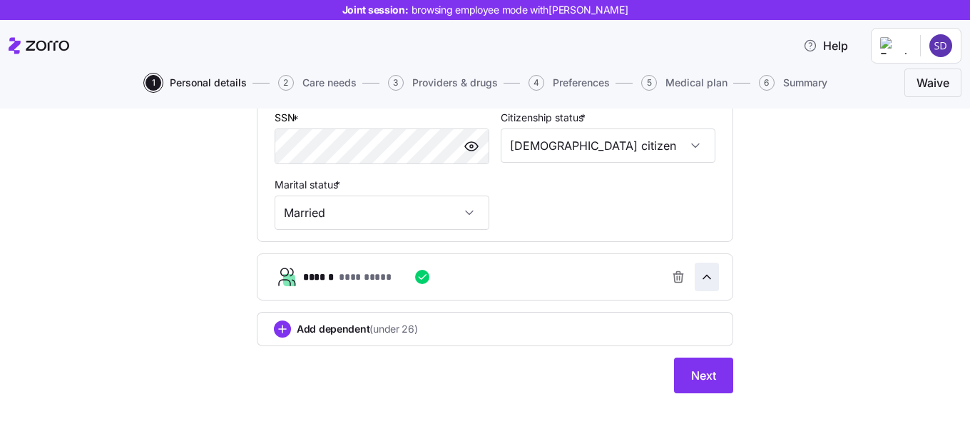
click at [713, 281] on icon "button" at bounding box center [707, 277] width 14 height 14
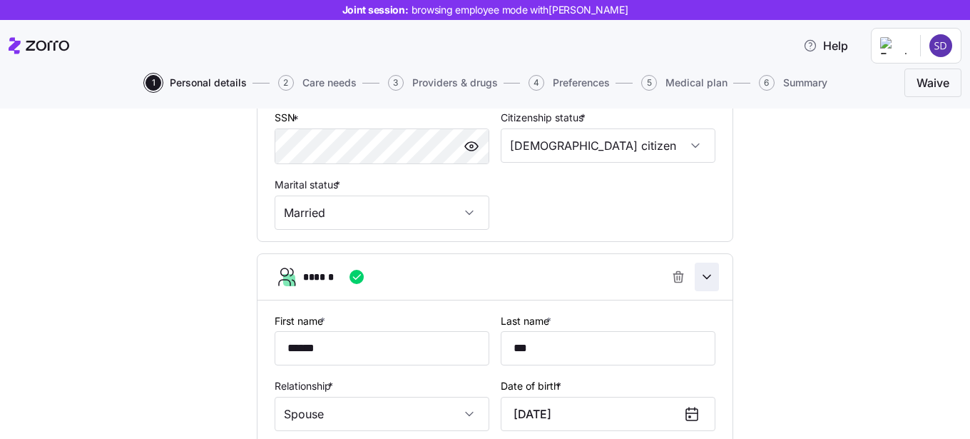
click at [713, 281] on icon "button" at bounding box center [707, 277] width 14 height 14
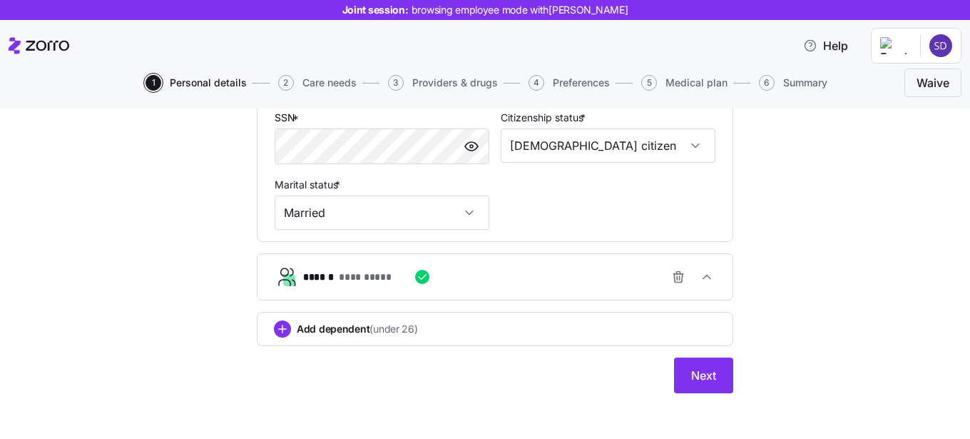
scroll to position [513, 0]
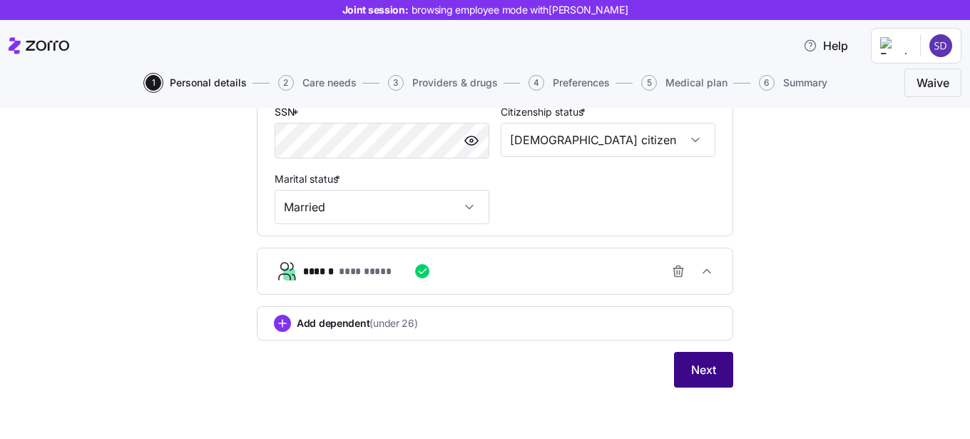
click at [696, 372] on span "Next" at bounding box center [703, 369] width 25 height 17
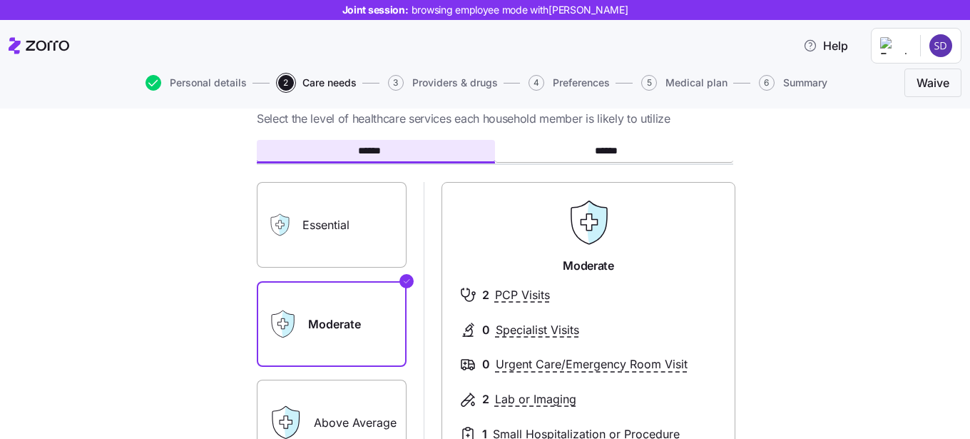
scroll to position [51, 0]
click at [338, 235] on label "Essential" at bounding box center [332, 224] width 150 height 86
click at [0, 0] on input "Essential" at bounding box center [0, 0] width 0 height 0
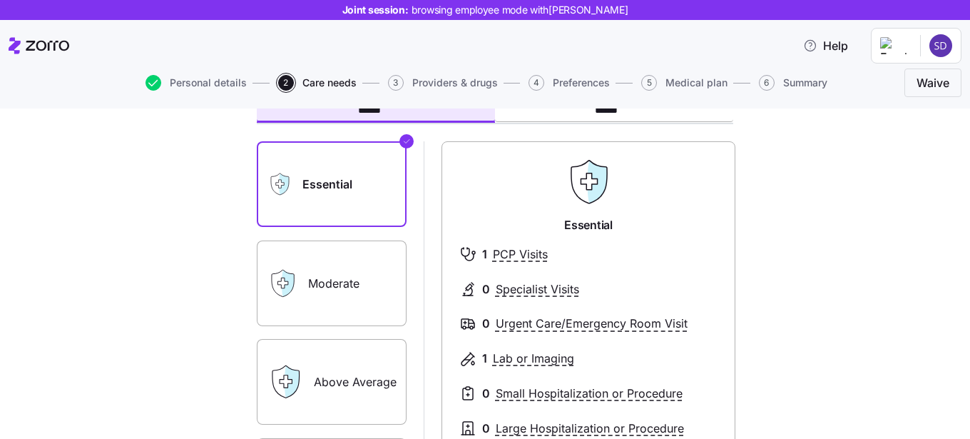
scroll to position [84, 0]
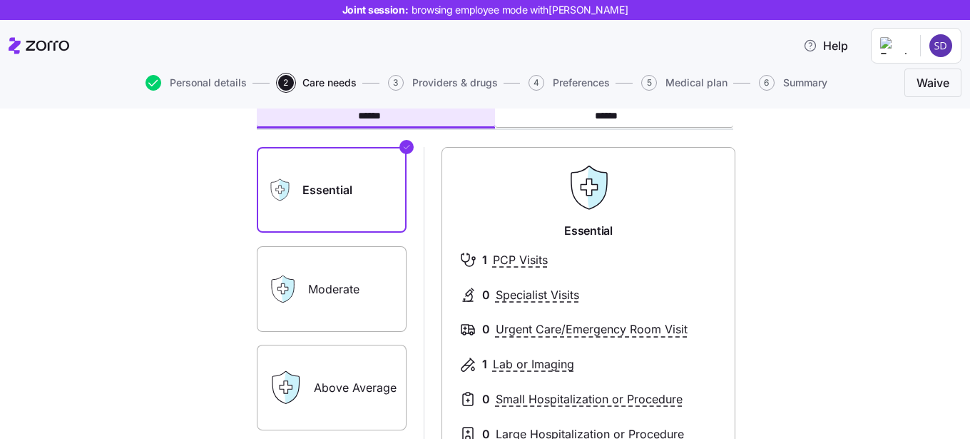
click at [371, 273] on label "Moderate" at bounding box center [332, 289] width 150 height 86
click at [0, 0] on input "Moderate" at bounding box center [0, 0] width 0 height 0
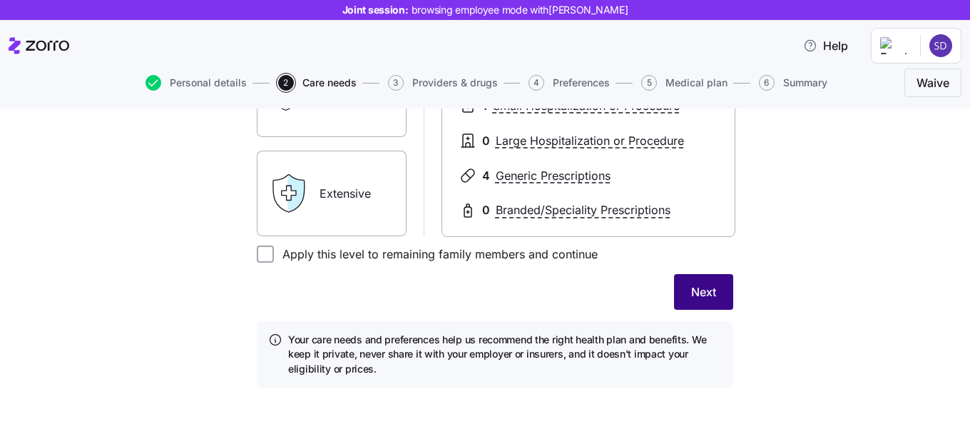
click at [703, 293] on span "Next" at bounding box center [703, 291] width 25 height 17
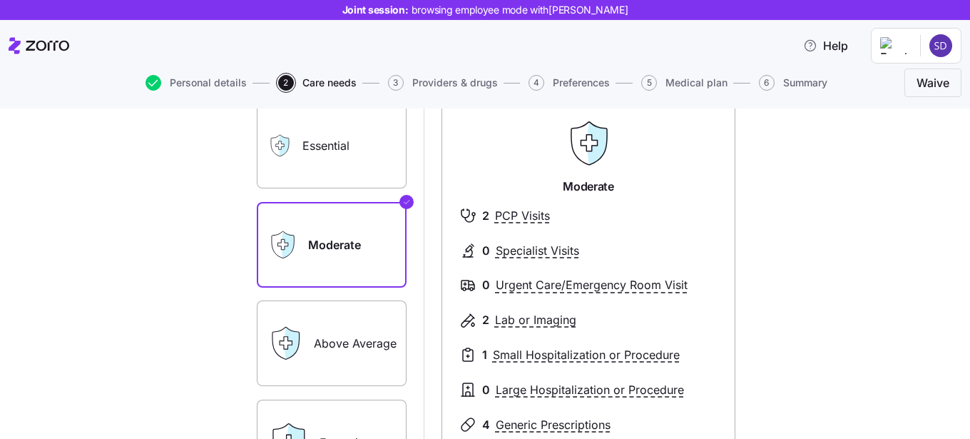
scroll to position [245, 0]
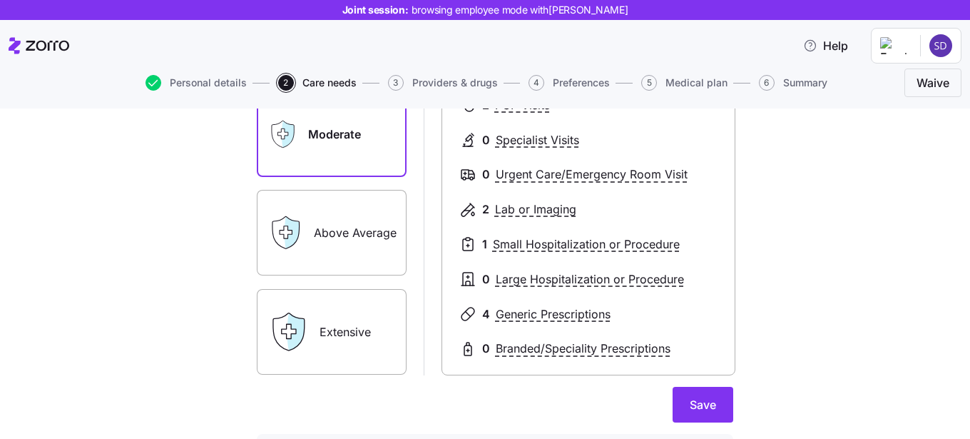
click at [371, 300] on label "Extensive" at bounding box center [332, 332] width 150 height 86
click at [0, 0] on input "Extensive" at bounding box center [0, 0] width 0 height 0
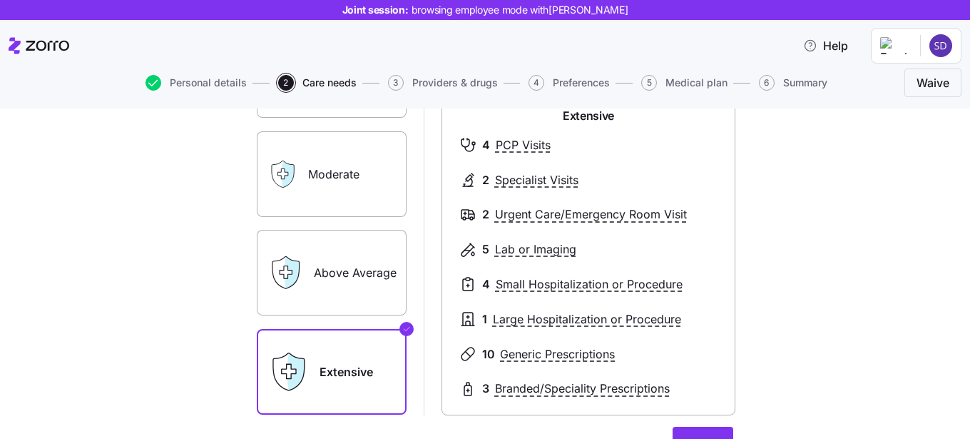
scroll to position [209, 0]
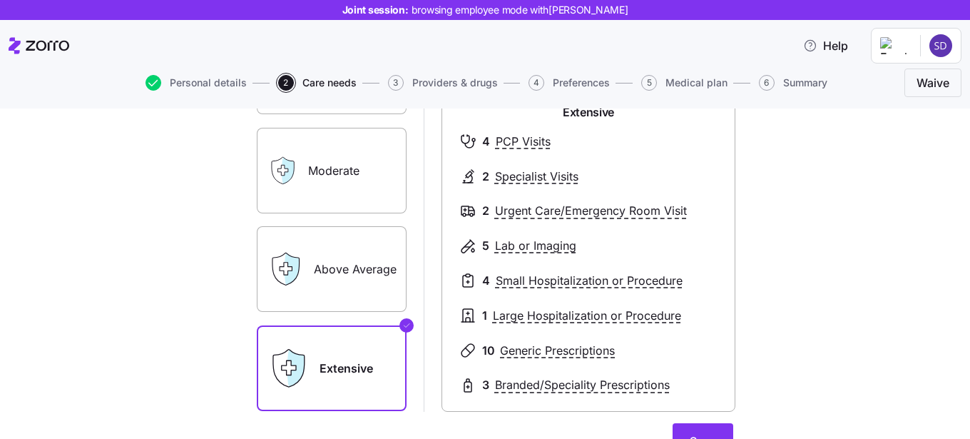
click at [333, 183] on label "Moderate" at bounding box center [332, 171] width 150 height 86
click at [0, 0] on input "Moderate" at bounding box center [0, 0] width 0 height 0
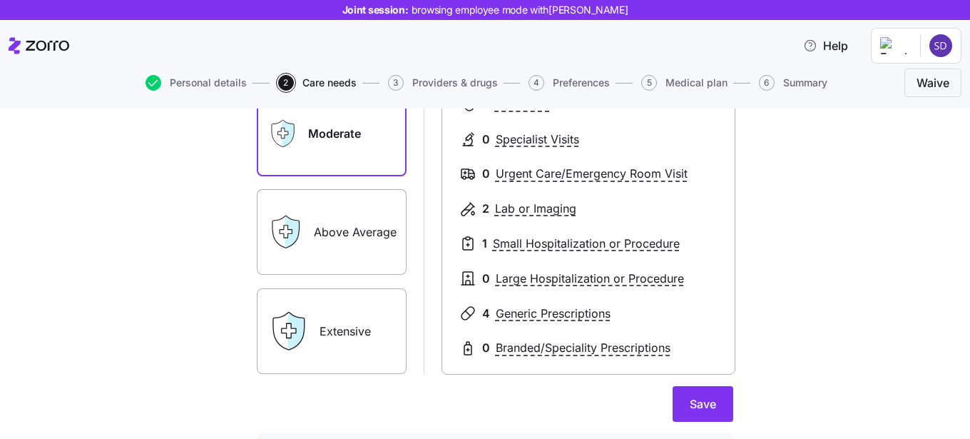
scroll to position [270, 0]
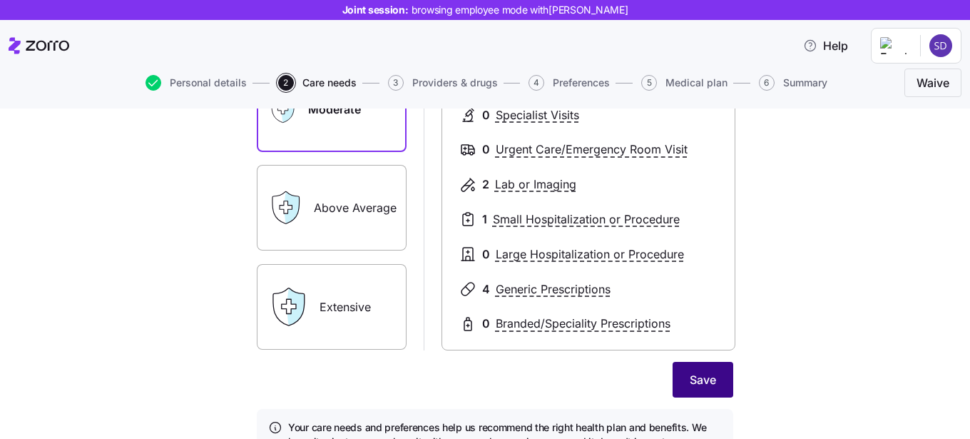
click at [711, 383] on span "Save" at bounding box center [703, 379] width 26 height 17
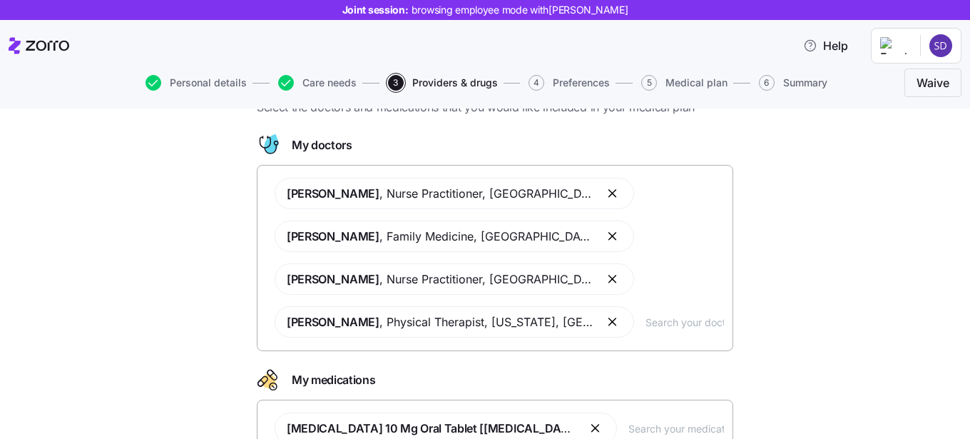
scroll to position [56, 0]
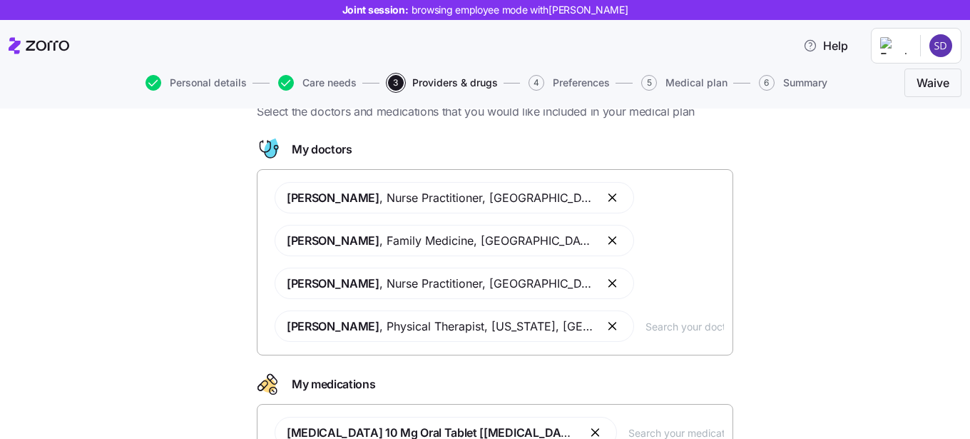
click at [646, 329] on input "text" at bounding box center [685, 326] width 78 height 16
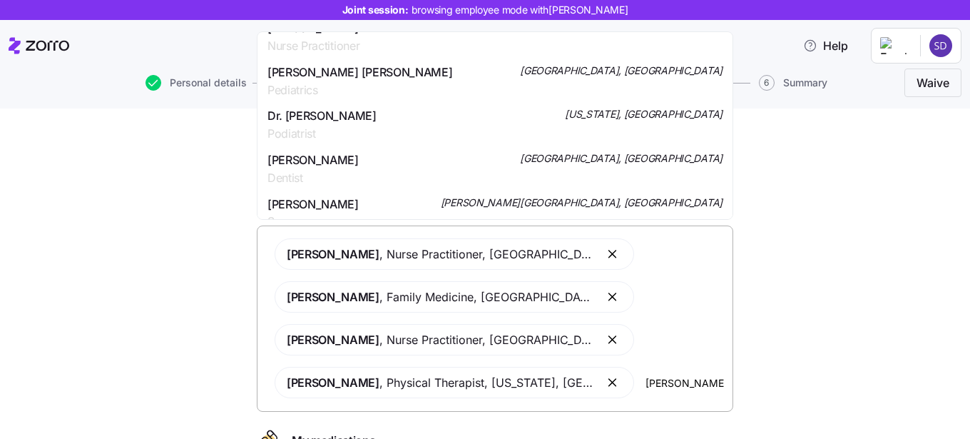
scroll to position [1323, 0]
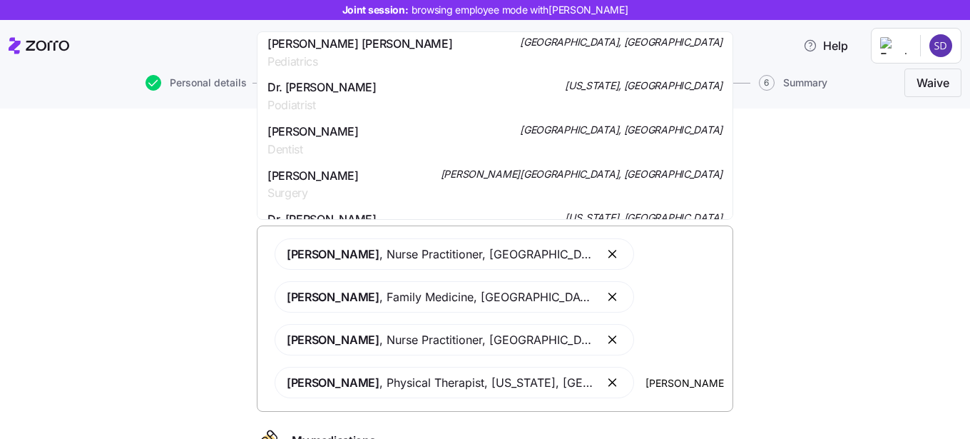
type input "johnson"
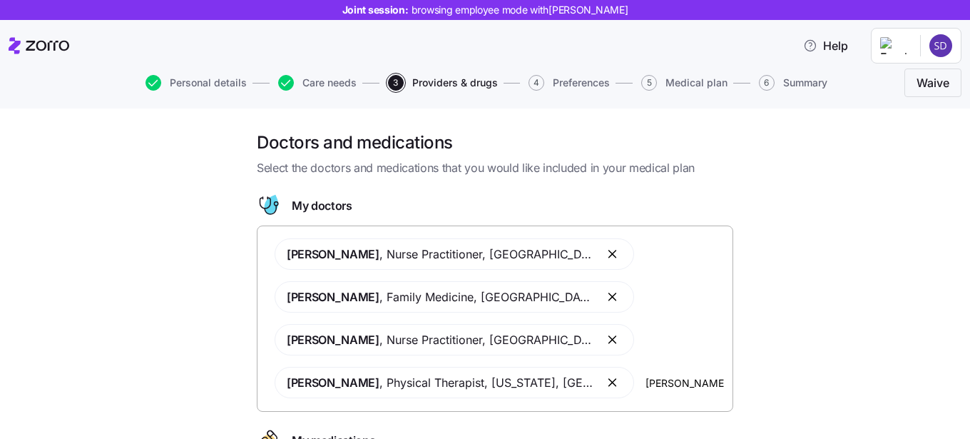
click at [841, 276] on div "Doctors and medications Select the doctors and medications that you would like …" at bounding box center [495, 359] width 910 height 457
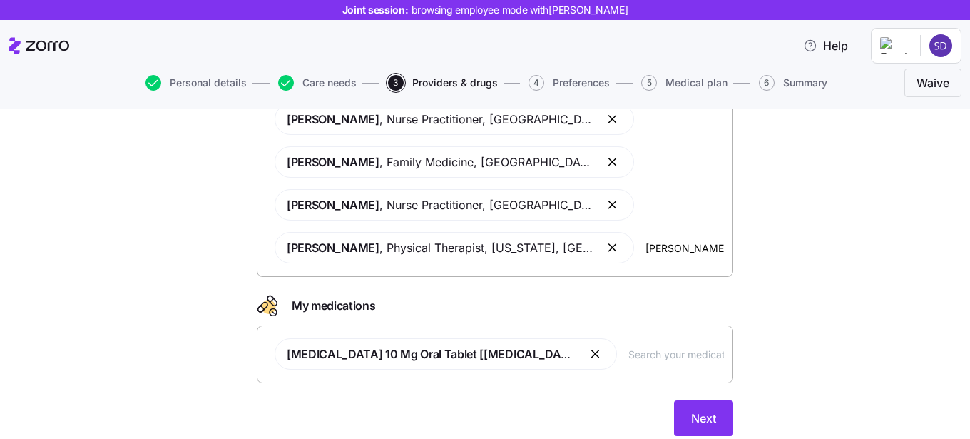
scroll to position [173, 0]
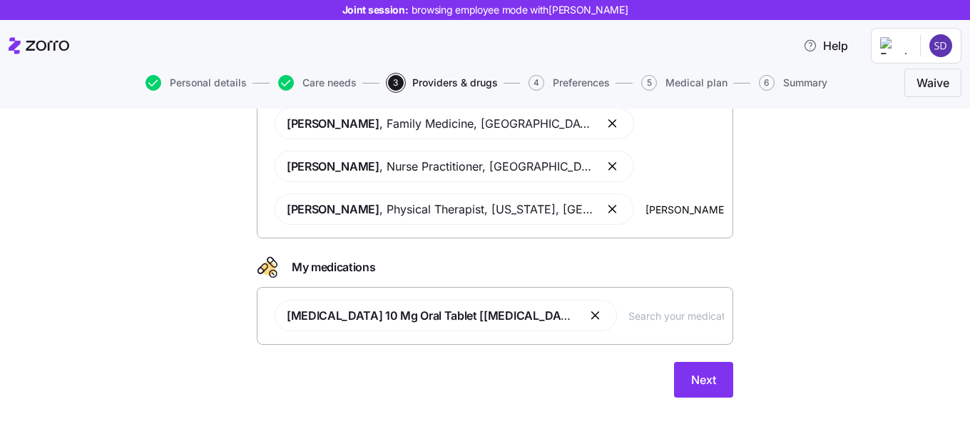
click at [629, 311] on input "text" at bounding box center [677, 316] width 96 height 16
type input "albe"
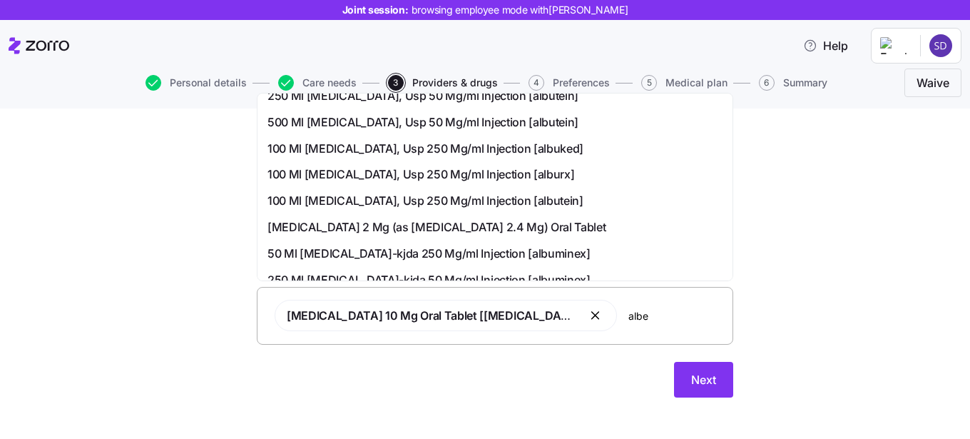
scroll to position [420, 0]
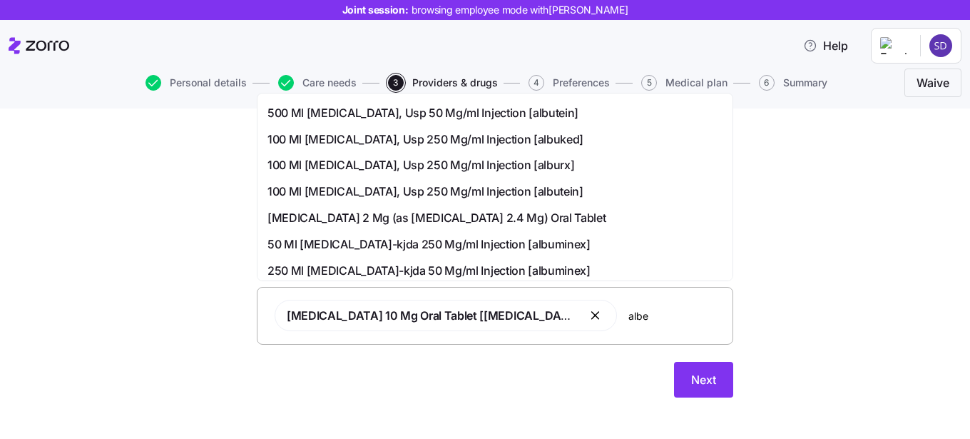
click at [629, 323] on input "albe" at bounding box center [677, 316] width 96 height 16
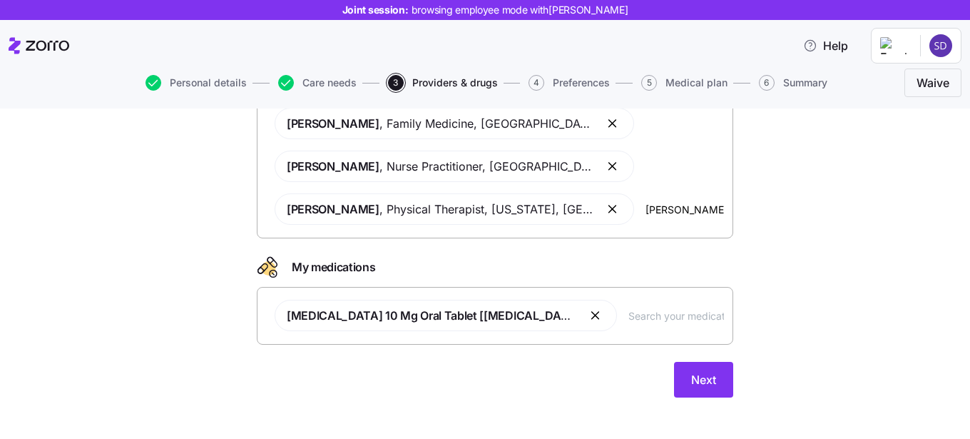
click at [593, 395] on div "Next" at bounding box center [495, 380] width 477 height 36
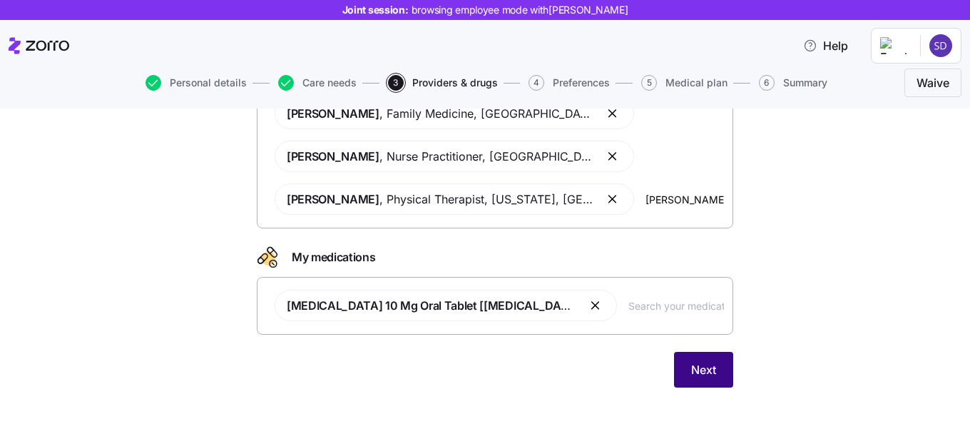
click at [691, 376] on span "Next" at bounding box center [703, 369] width 25 height 17
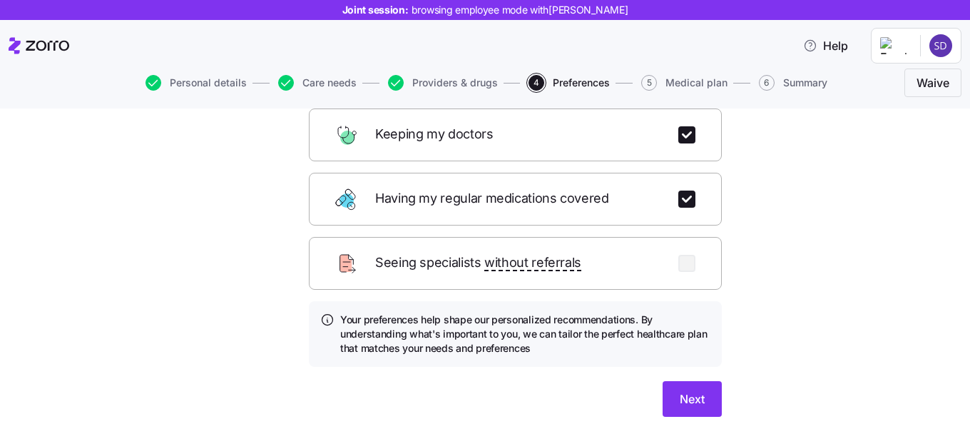
scroll to position [261, 0]
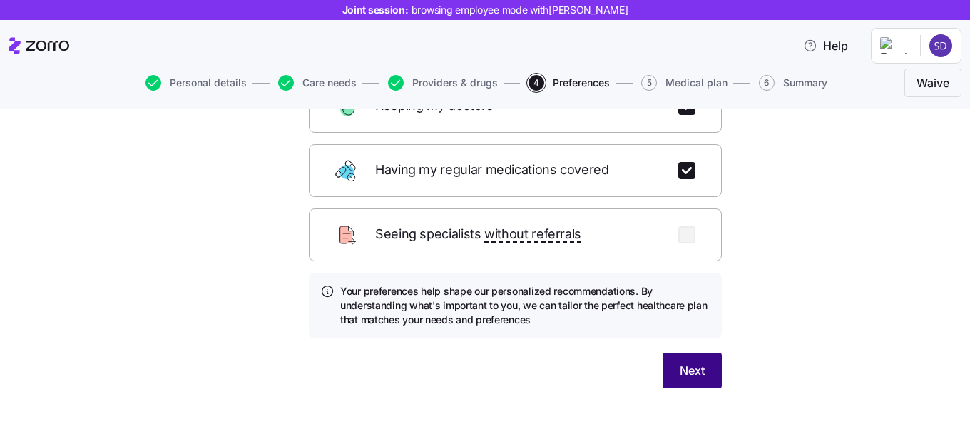
click at [694, 362] on span "Next" at bounding box center [692, 370] width 25 height 17
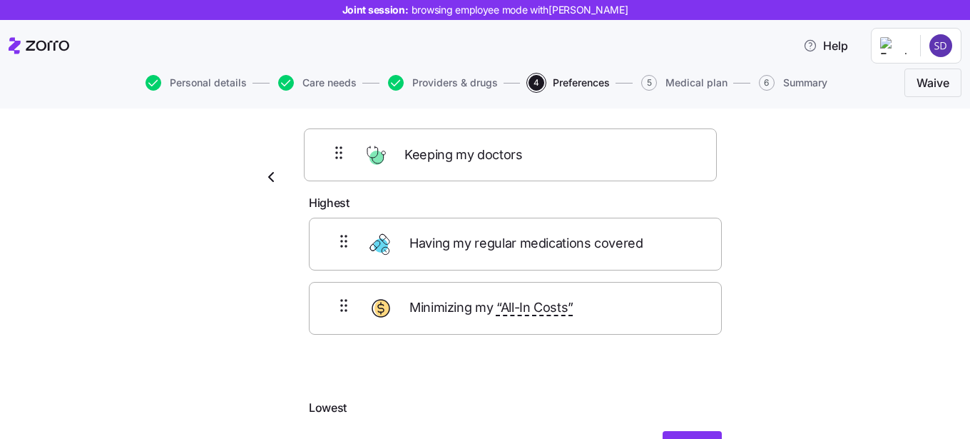
scroll to position [0, 0]
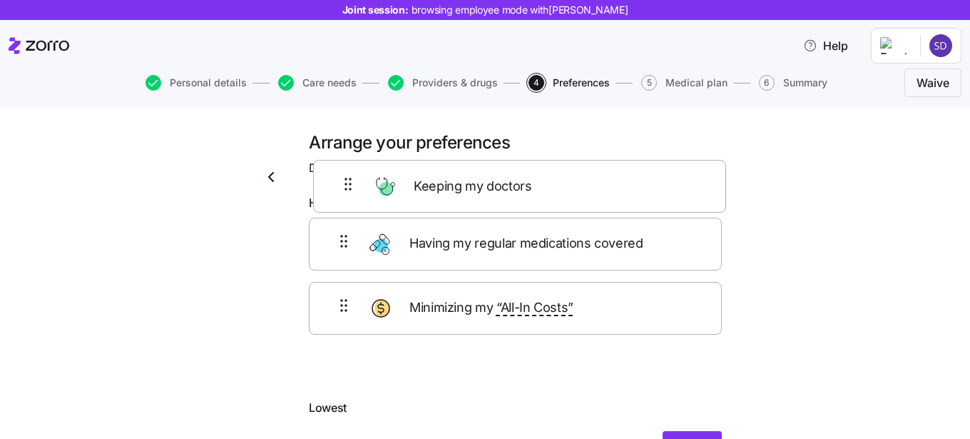
drag, startPoint x: 350, startPoint y: 266, endPoint x: 352, endPoint y: 186, distance: 80.7
click at [352, 186] on div "Arrange your preferences Drag to organize from highest to lowest importance Hig…" at bounding box center [516, 307] width 436 height 352
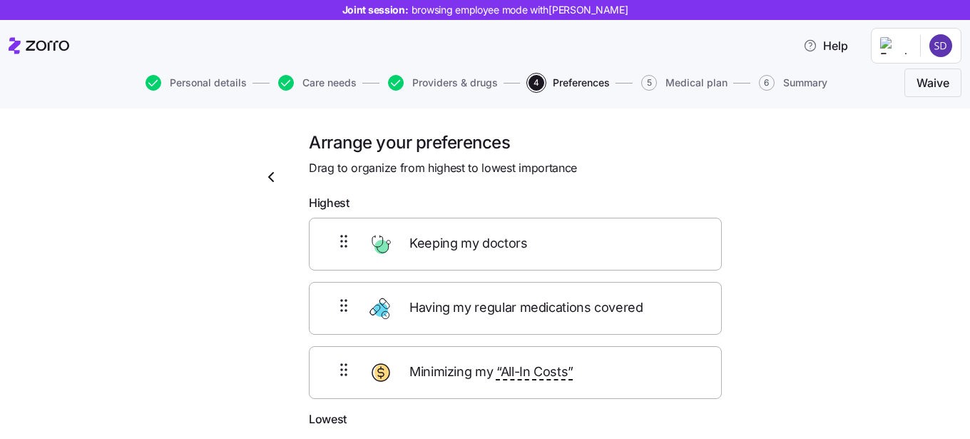
scroll to position [105, 0]
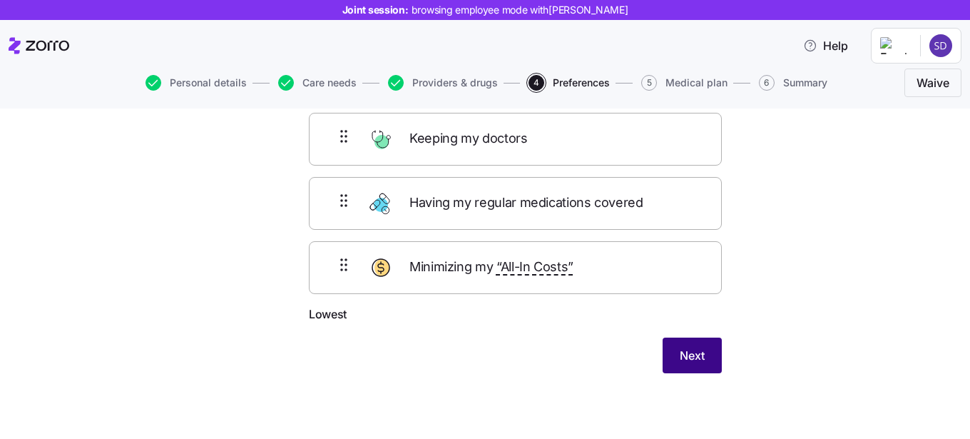
click at [706, 362] on button "Next" at bounding box center [692, 356] width 59 height 36
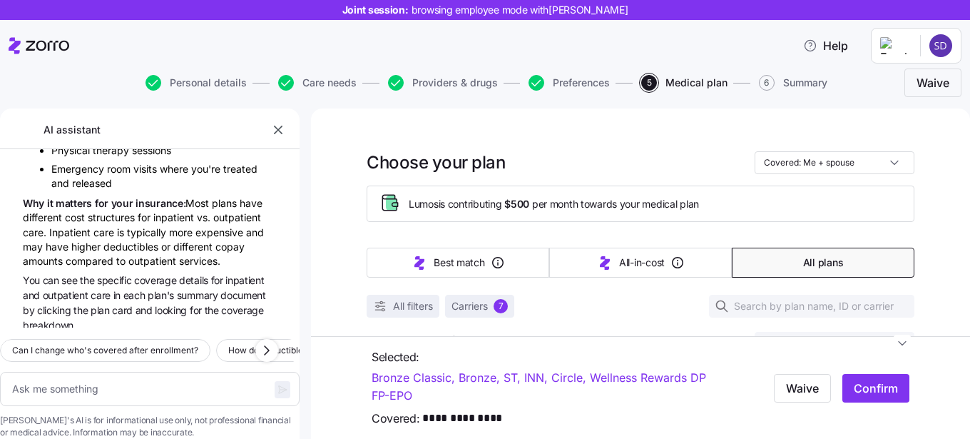
type textarea "x"
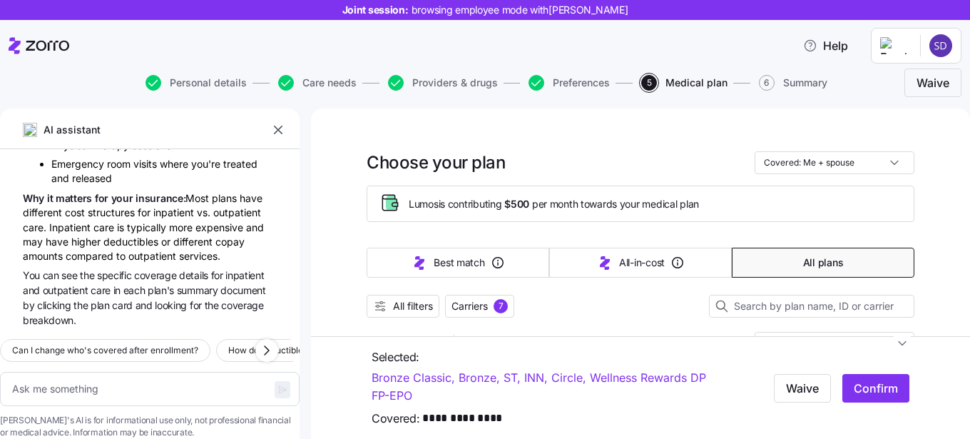
click at [283, 132] on icon "button" at bounding box center [278, 130] width 14 height 14
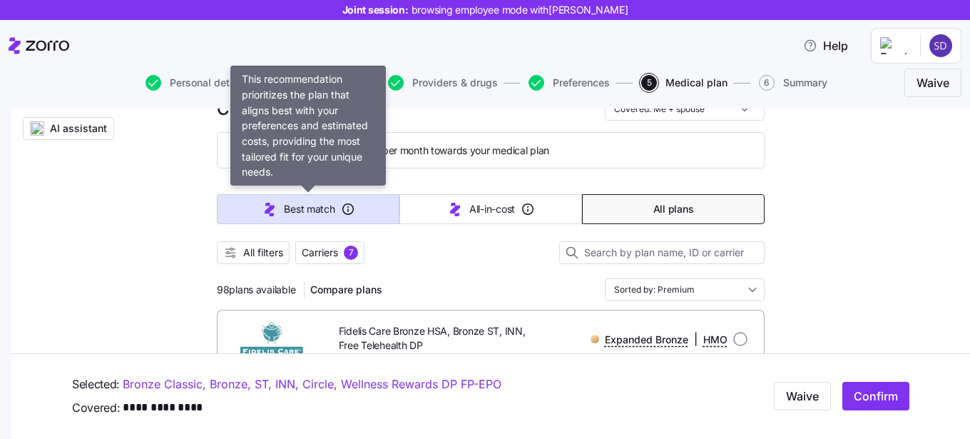
click at [299, 203] on span "Best match" at bounding box center [309, 209] width 51 height 14
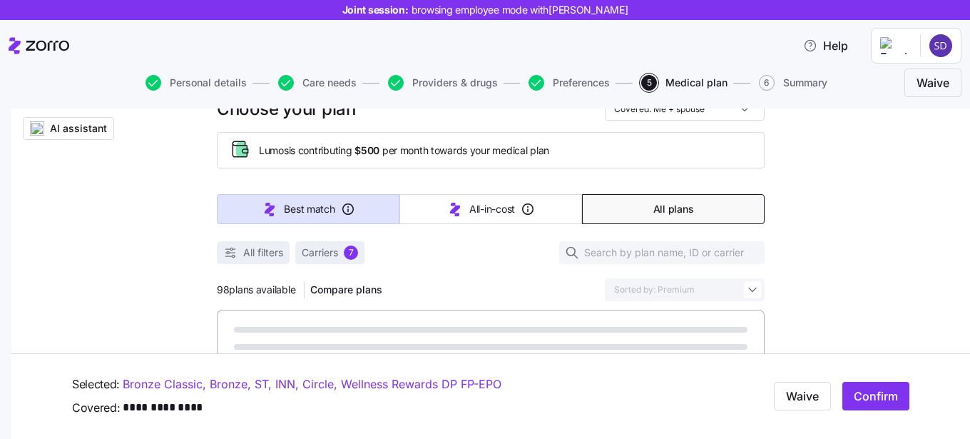
type input "Sorted by: Best match"
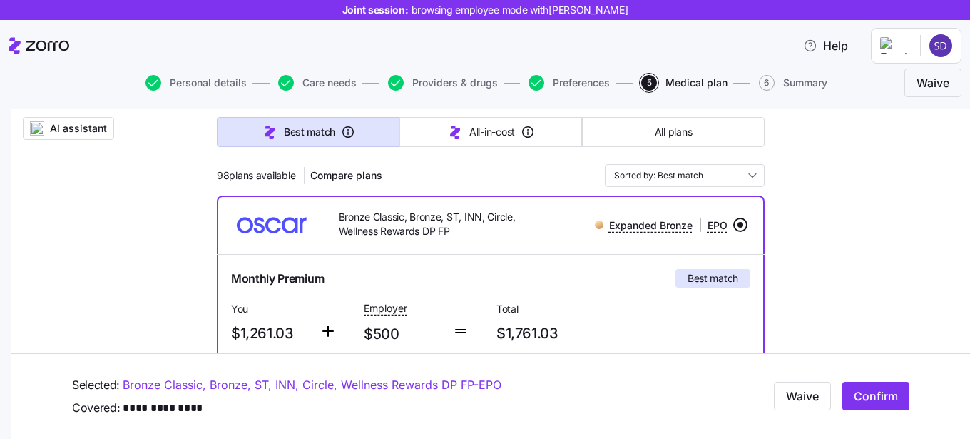
scroll to position [181, 0]
drag, startPoint x: 219, startPoint y: 171, endPoint x: 265, endPoint y: 171, distance: 45.7
click at [265, 171] on span "98 plans available" at bounding box center [256, 174] width 78 height 14
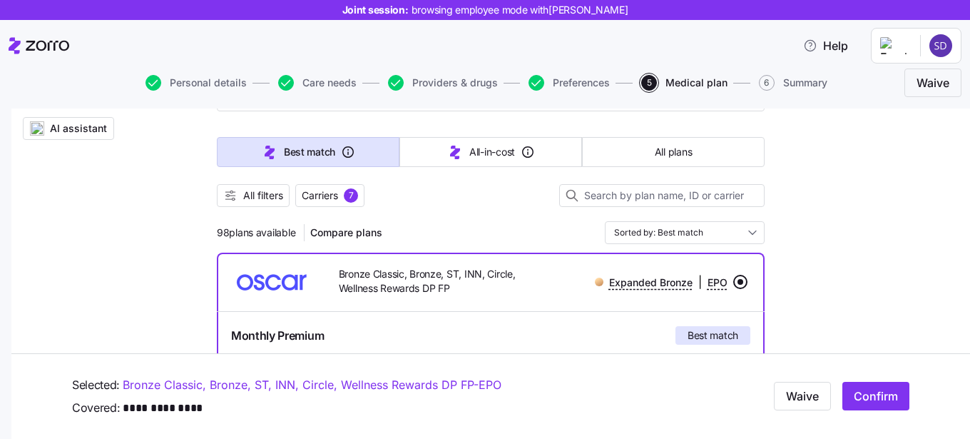
scroll to position [114, 0]
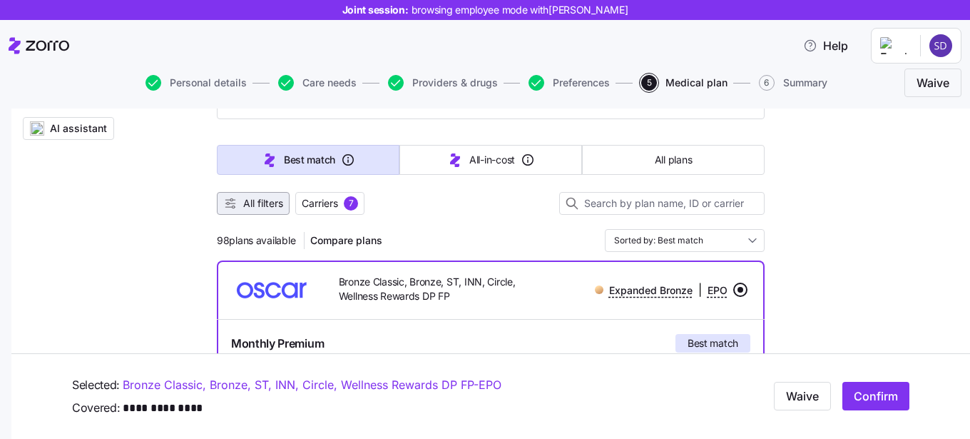
click at [262, 204] on span "All filters" at bounding box center [263, 203] width 40 height 14
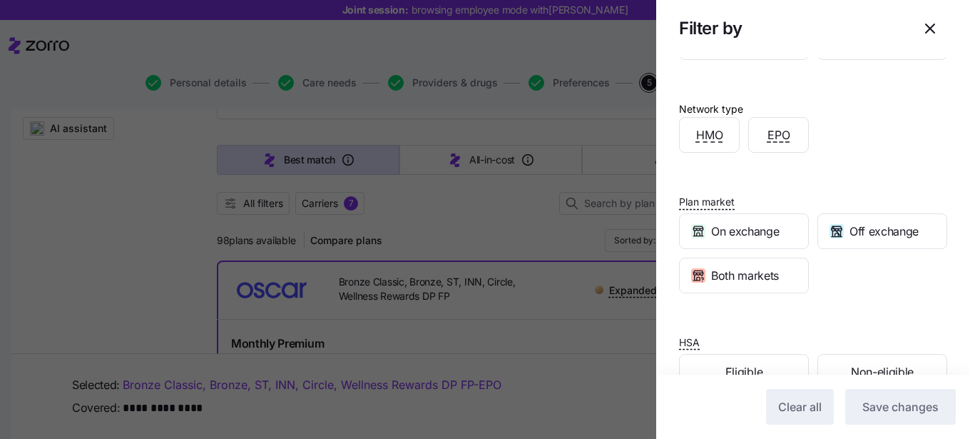
scroll to position [373, 0]
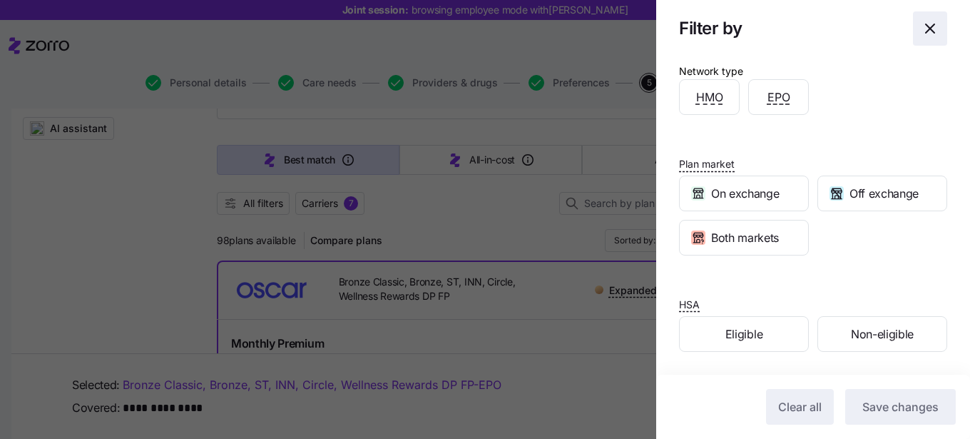
click at [932, 26] on icon "button" at bounding box center [930, 28] width 17 height 17
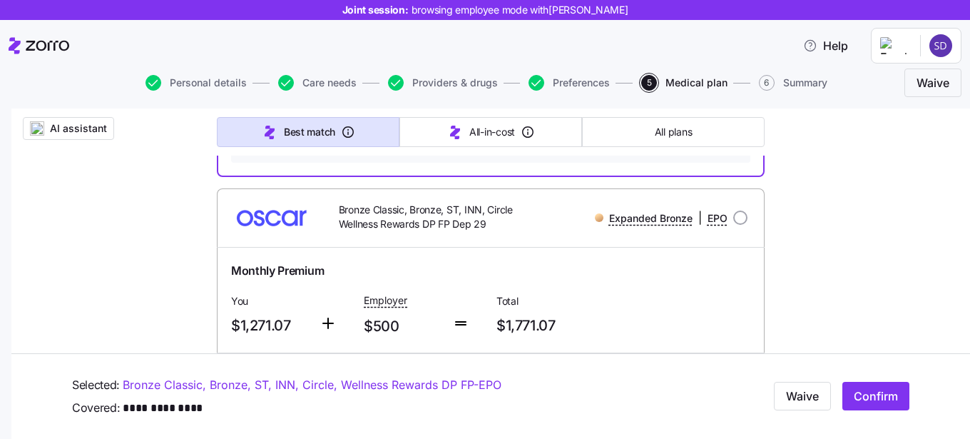
scroll to position [764, 0]
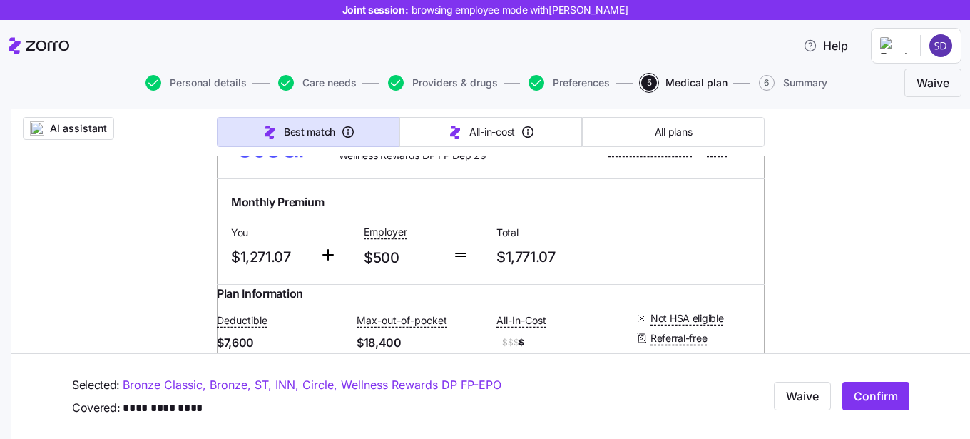
click at [732, 158] on div "Expanded Bronze | EPO" at bounding box center [644, 150] width 208 height 18
click at [741, 156] on input "radio" at bounding box center [741, 149] width 14 height 14
radio input "true"
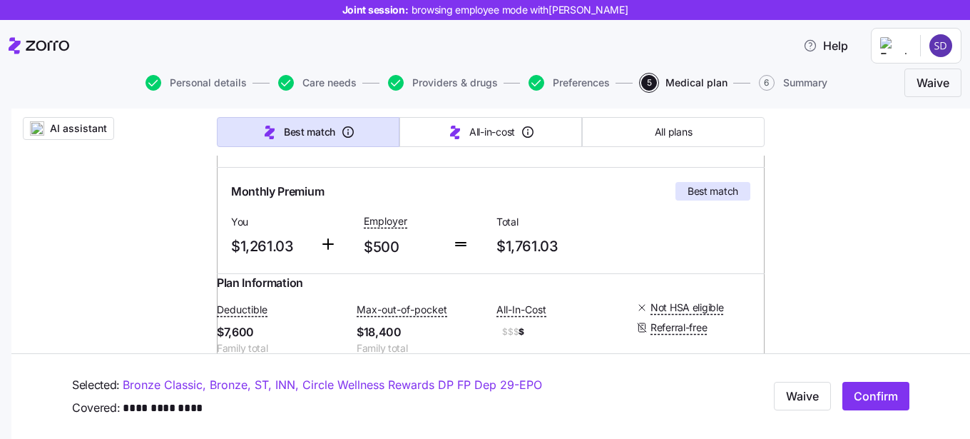
scroll to position [44, 0]
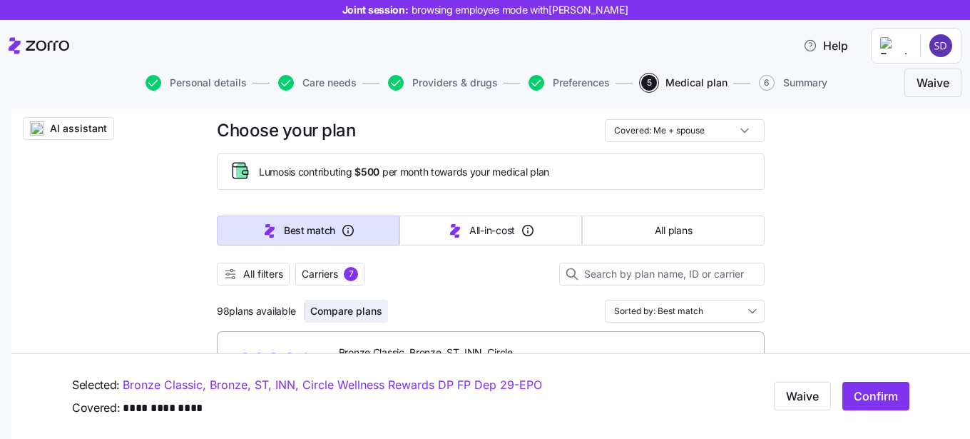
click at [354, 305] on span "Compare plans" at bounding box center [346, 311] width 72 height 14
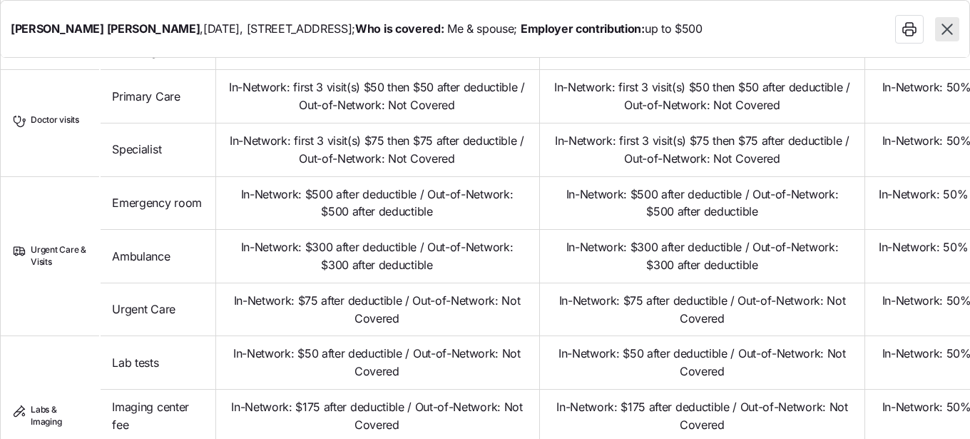
scroll to position [629, 0]
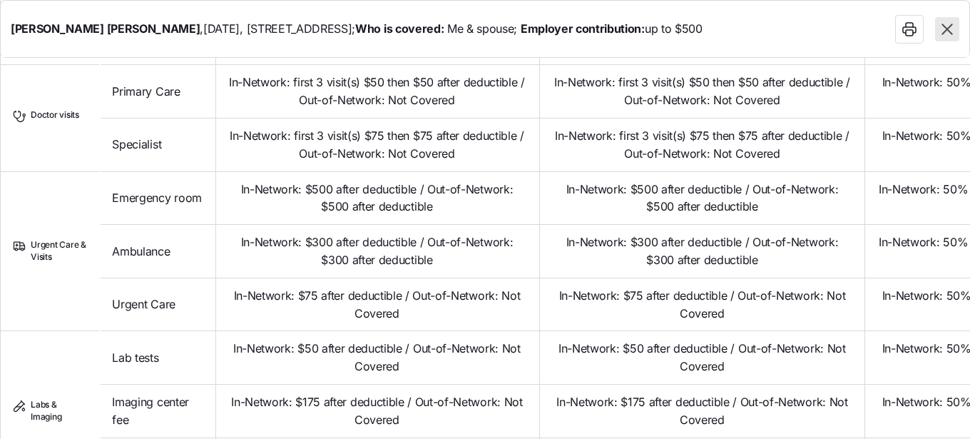
click at [953, 34] on icon "button" at bounding box center [947, 29] width 11 height 11
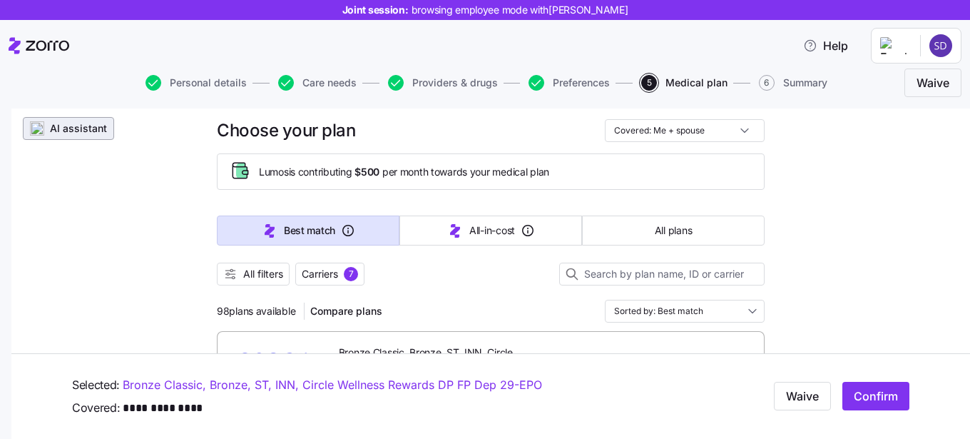
click at [86, 135] on button "AI assistant" at bounding box center [68, 128] width 91 height 23
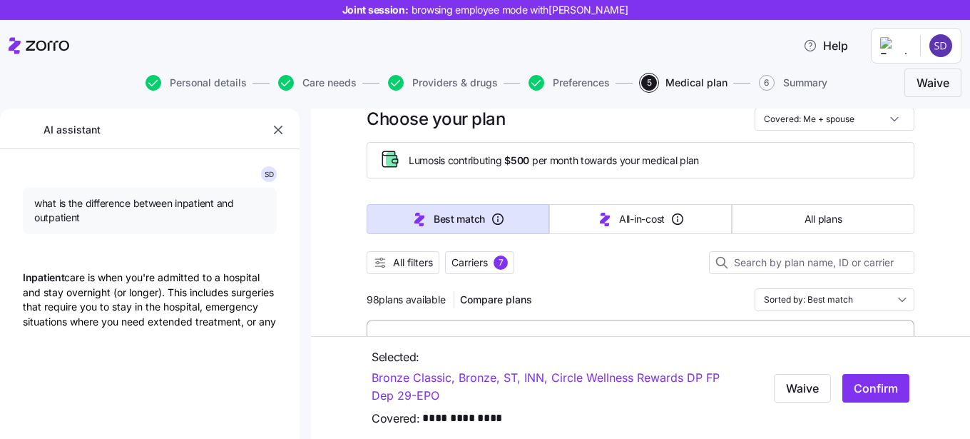
type textarea "x"
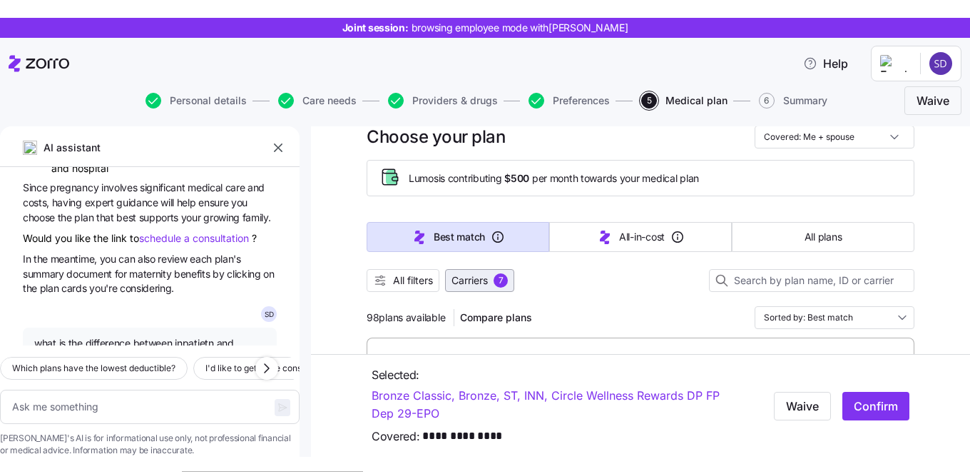
scroll to position [171, 0]
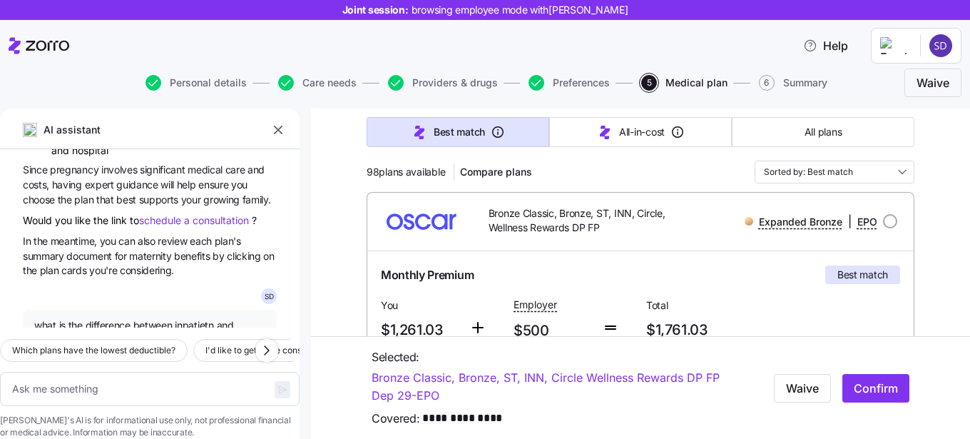
click at [881, 222] on div "Expanded Bronze | EPO" at bounding box center [794, 222] width 208 height 18
click at [886, 223] on input "radio" at bounding box center [890, 221] width 14 height 14
radio input "true"
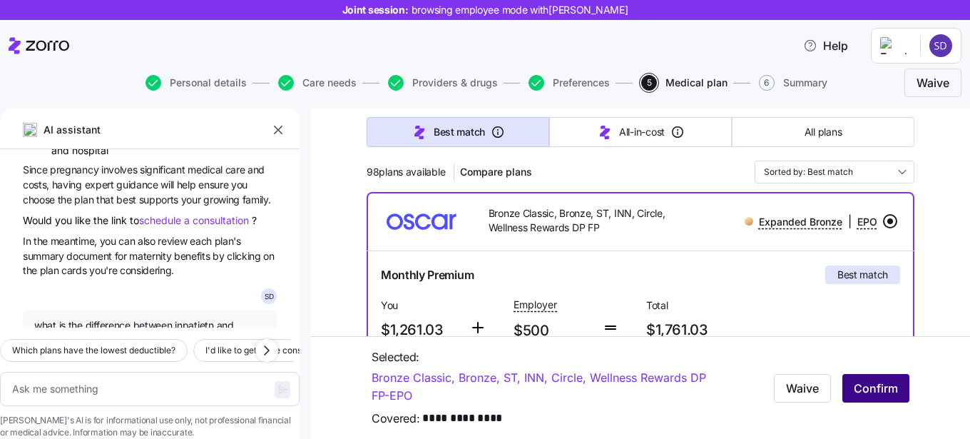
click at [884, 390] on span "Confirm" at bounding box center [876, 387] width 44 height 17
type textarea "x"
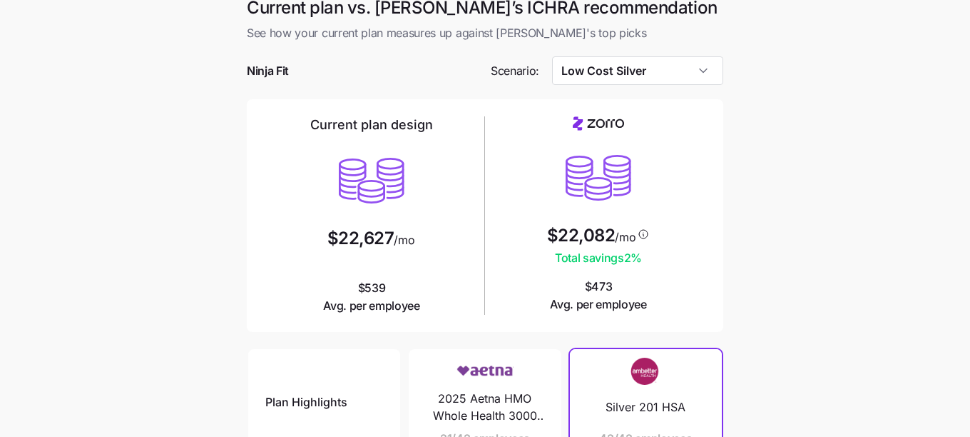
scroll to position [13, 0]
click at [616, 71] on input "Low Cost Silver" at bounding box center [638, 70] width 172 height 29
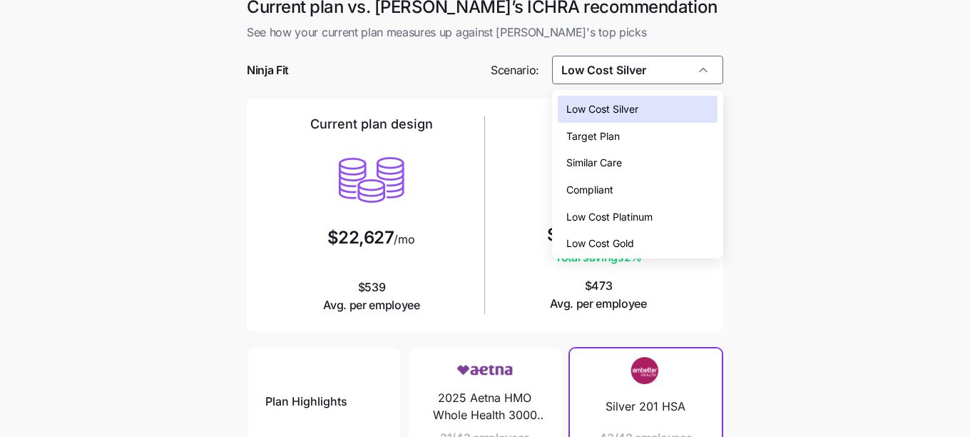
click at [619, 111] on span "Low Cost Silver" at bounding box center [603, 109] width 72 height 16
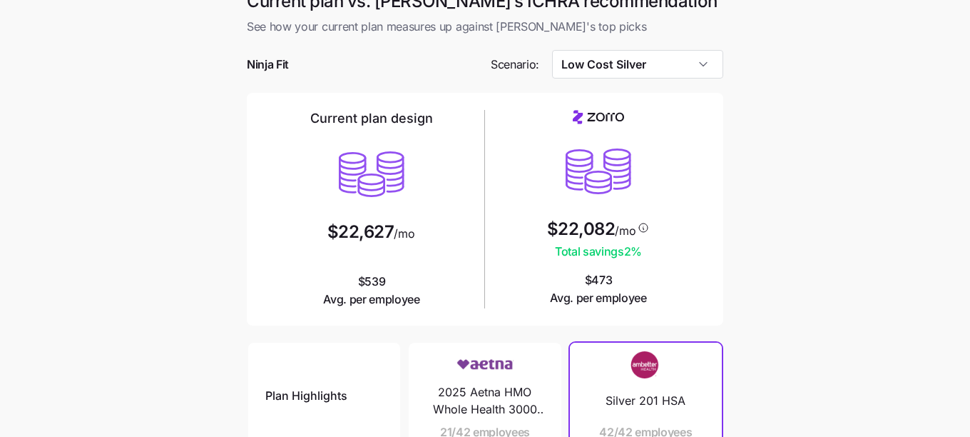
scroll to position [44, 0]
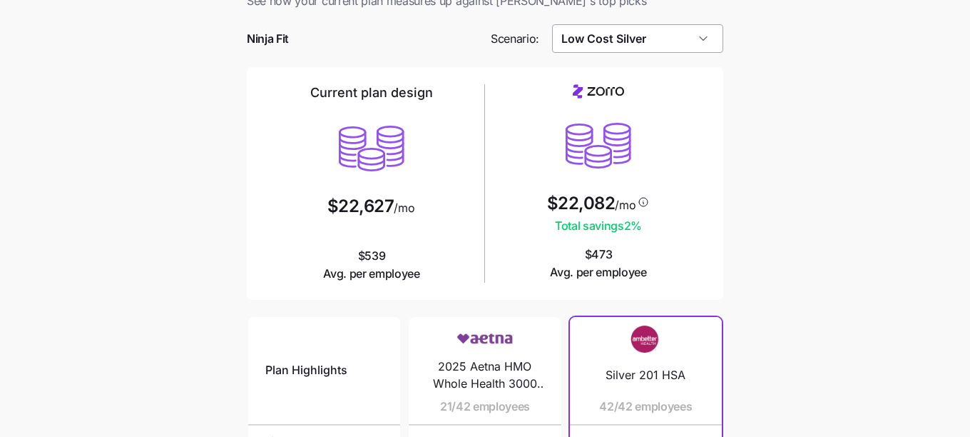
click at [642, 35] on input "Low Cost Silver" at bounding box center [638, 38] width 172 height 29
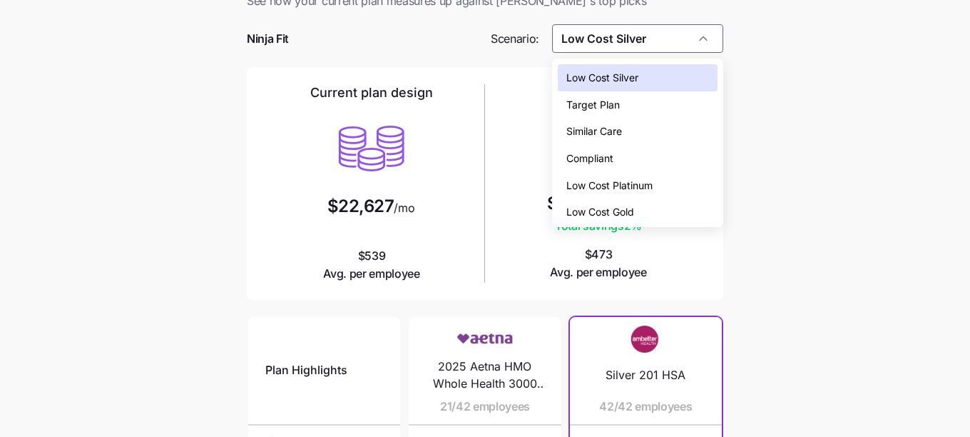
click at [749, 270] on main "Current plan vs. [PERSON_NAME]’s ICHRA recommendation See how your current plan…" at bounding box center [485, 345] width 970 height 779
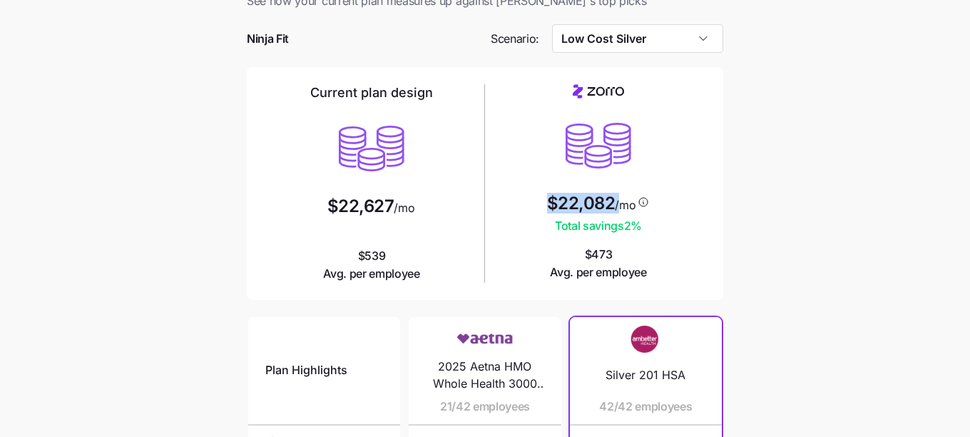
drag, startPoint x: 614, startPoint y: 207, endPoint x: 517, endPoint y: 207, distance: 97.8
click at [517, 207] on div "$22,082 /mo Total savings 2 % $473 Avg. per employee" at bounding box center [598, 182] width 215 height 197
click at [567, 206] on span "$22,082" at bounding box center [581, 203] width 68 height 17
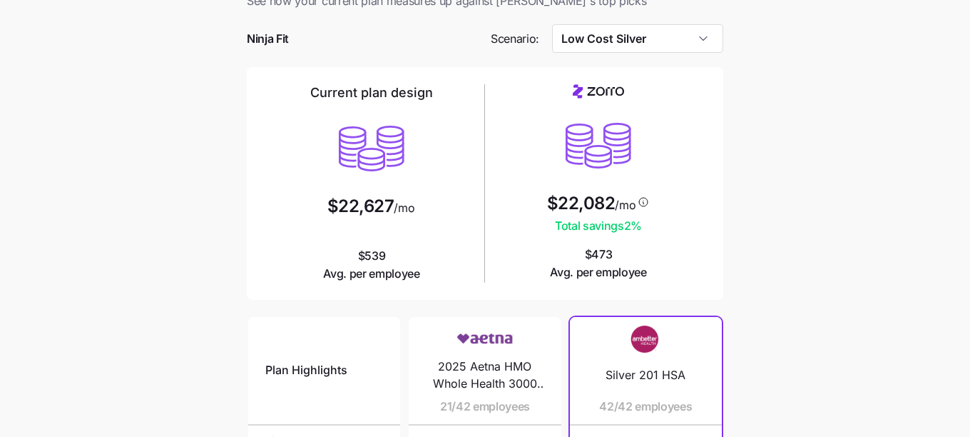
click at [571, 216] on div "$22,082 /mo Total savings 2 %" at bounding box center [598, 215] width 103 height 40
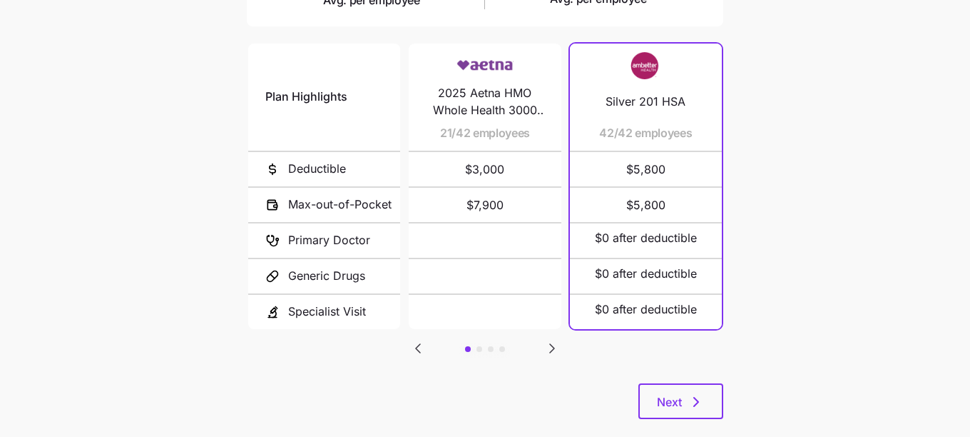
scroll to position [342, 0]
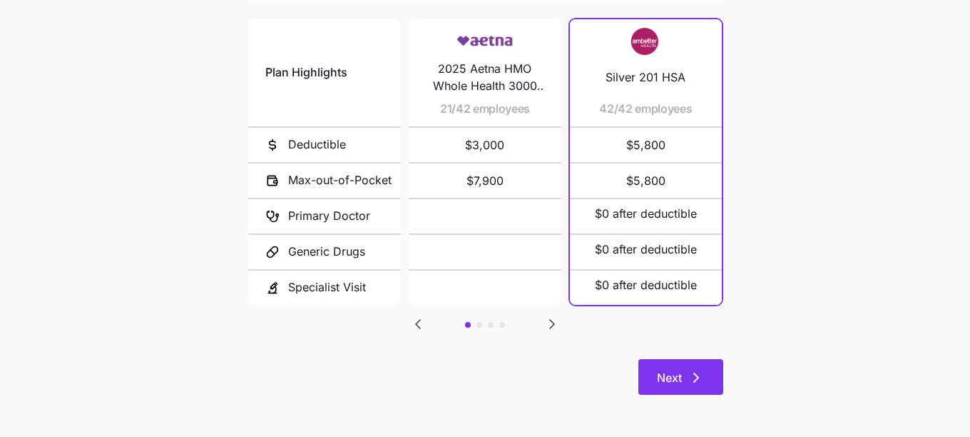
click at [681, 379] on span "Next" at bounding box center [669, 377] width 25 height 17
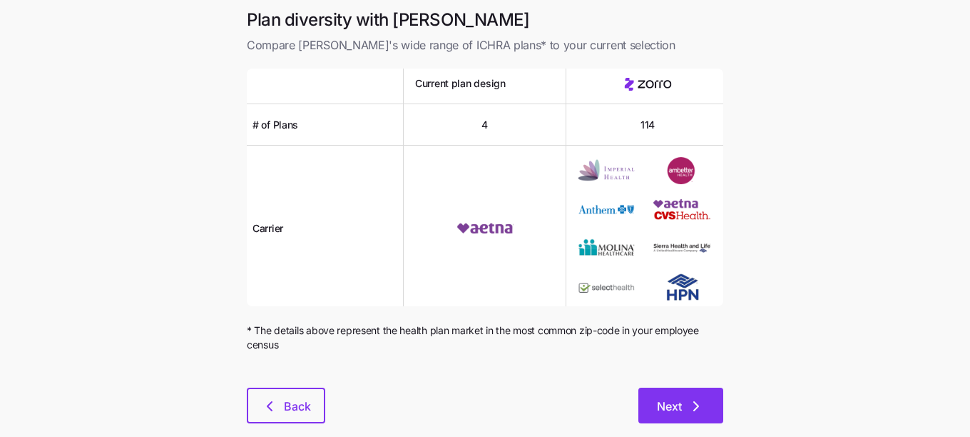
click at [686, 408] on span "Next" at bounding box center [681, 405] width 48 height 17
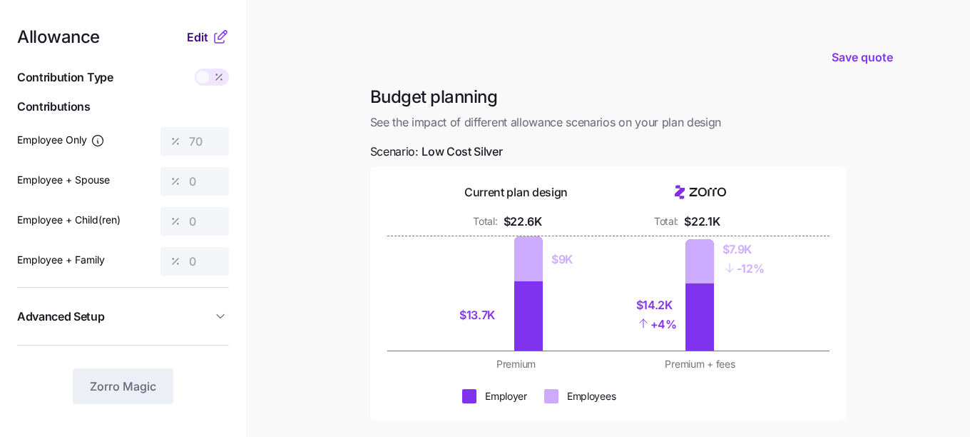
click at [200, 41] on span "Edit" at bounding box center [197, 37] width 21 height 17
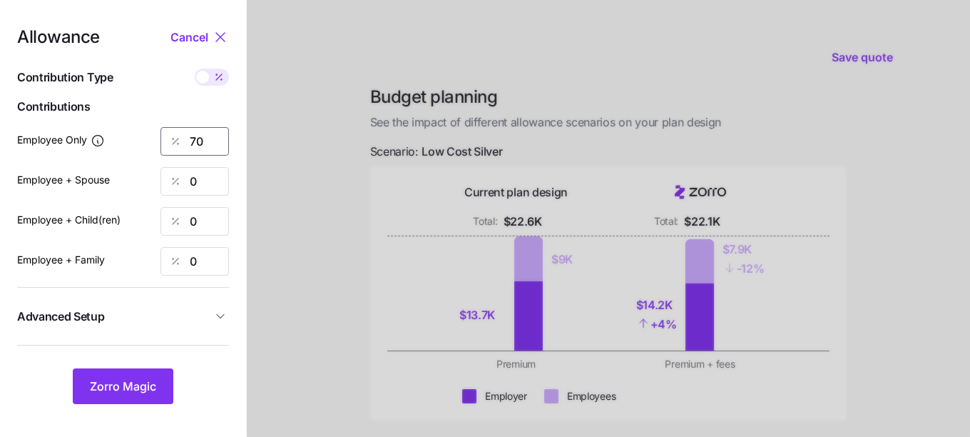
click at [212, 145] on input "70" at bounding box center [195, 141] width 68 height 29
type input "7"
type input "100"
click at [121, 385] on span "Zorro Magic" at bounding box center [123, 385] width 66 height 17
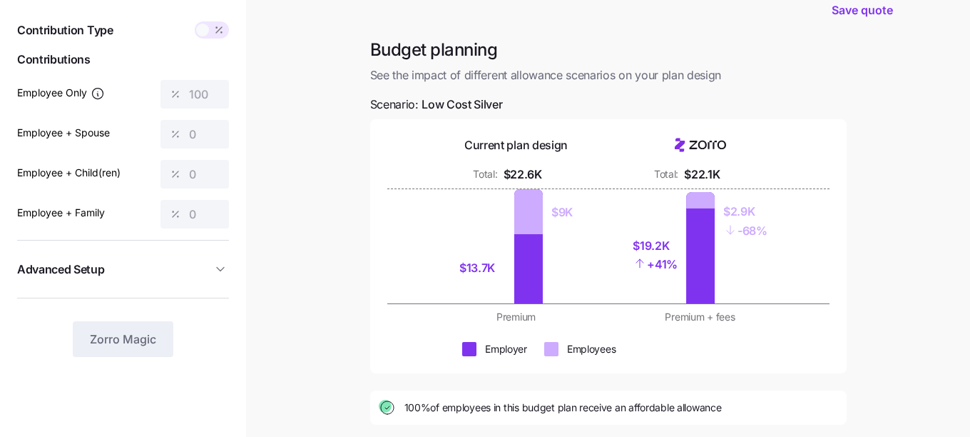
scroll to position [49, 0]
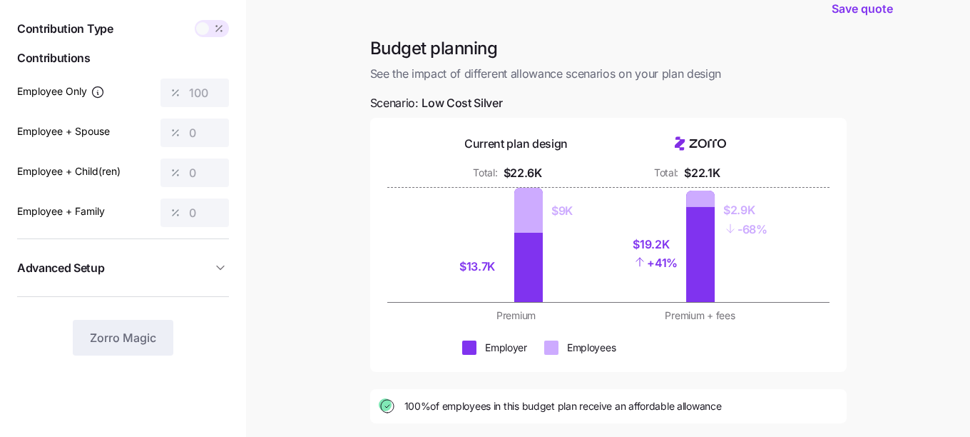
click at [213, 29] on icon at bounding box center [218, 28] width 11 height 11
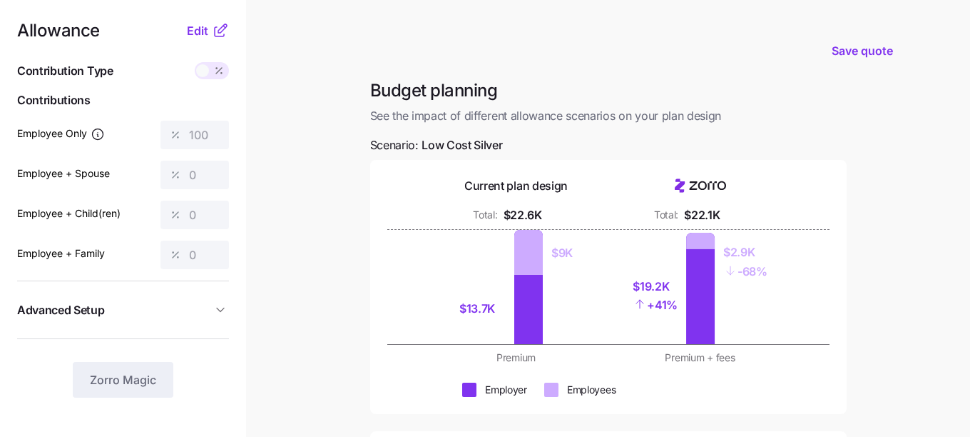
scroll to position [7, 0]
click at [203, 27] on span "Edit" at bounding box center [197, 29] width 21 height 17
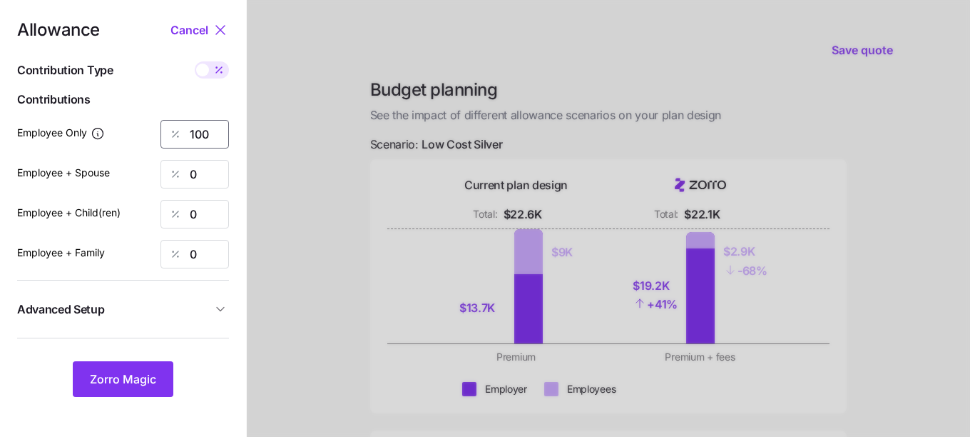
click at [208, 133] on input "100" at bounding box center [195, 134] width 68 height 29
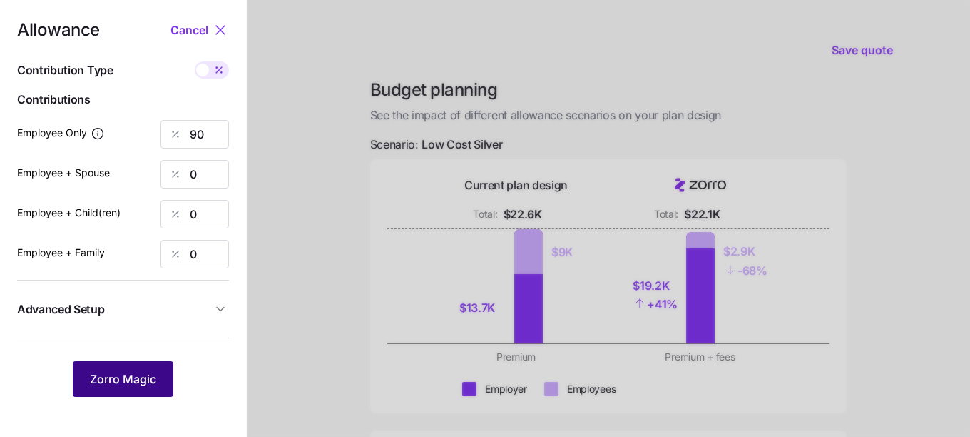
click at [126, 380] on span "Zorro Magic" at bounding box center [123, 378] width 66 height 17
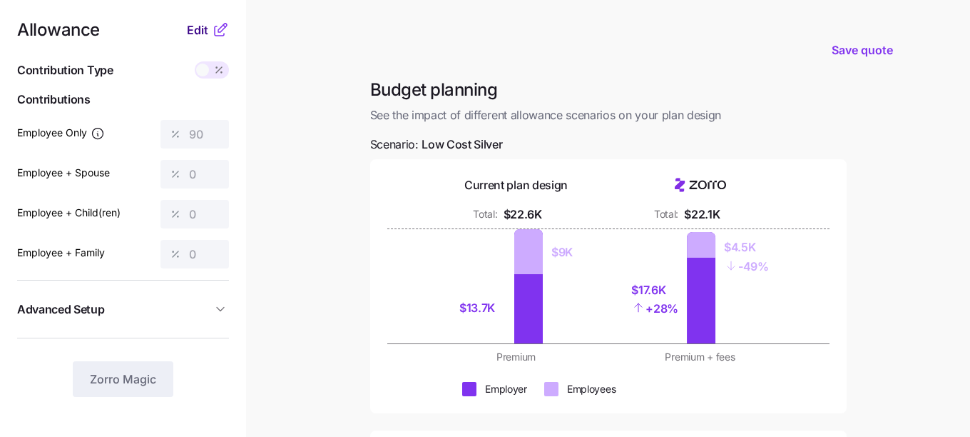
click at [201, 29] on span "Edit" at bounding box center [197, 29] width 21 height 17
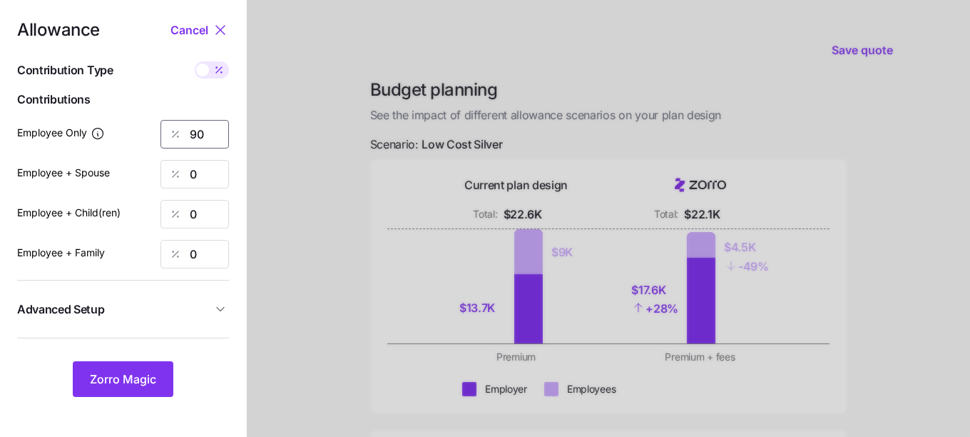
click at [213, 126] on input "90" at bounding box center [195, 134] width 68 height 29
type input "9"
click at [134, 367] on button "Zorro Magic" at bounding box center [123, 379] width 101 height 36
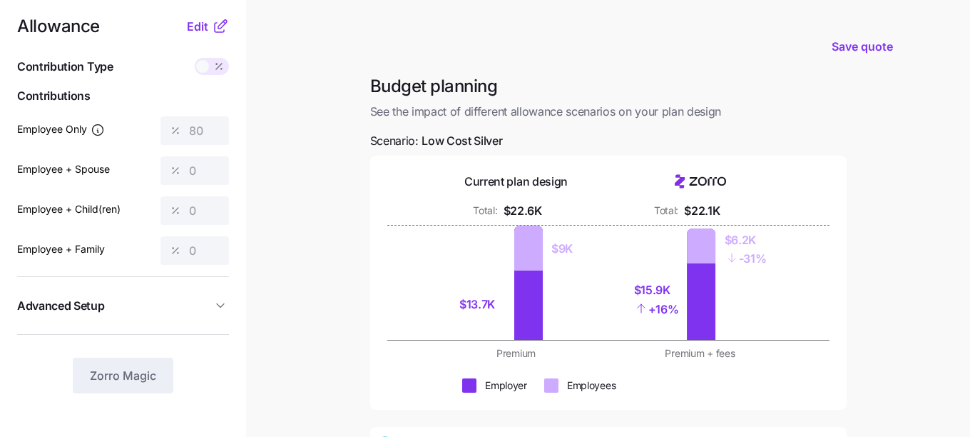
scroll to position [3, 0]
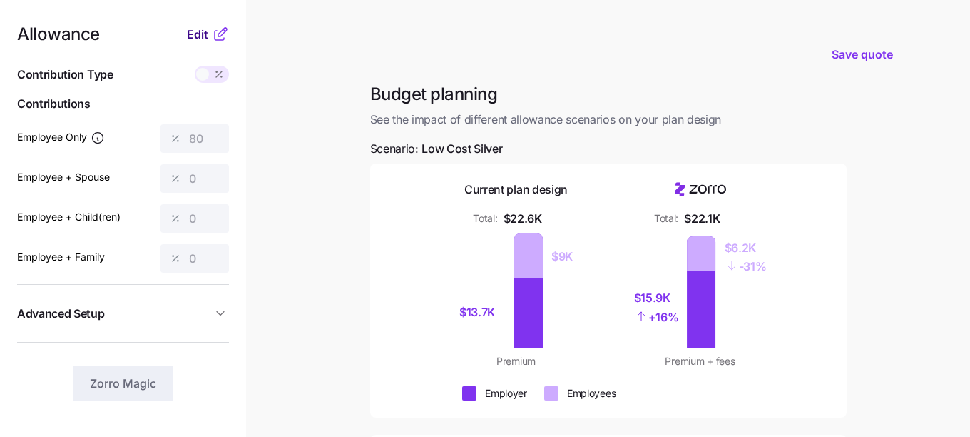
click at [198, 30] on span "Edit" at bounding box center [197, 34] width 21 height 17
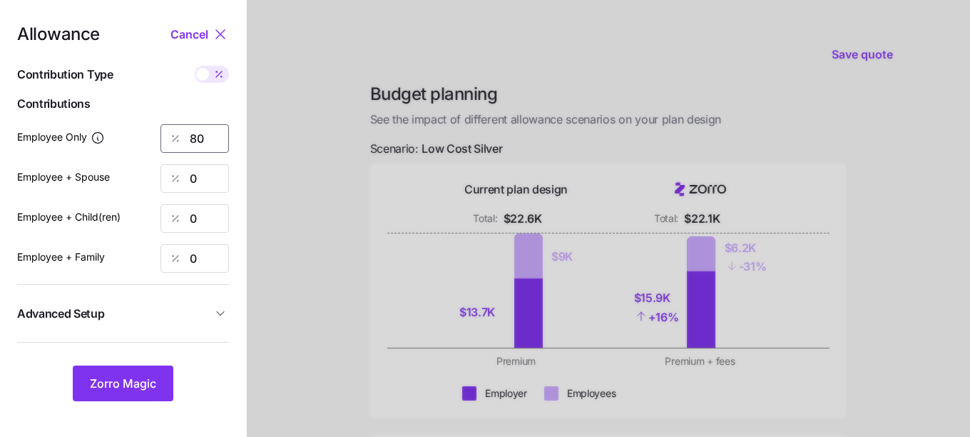
click at [208, 139] on input "80" at bounding box center [195, 138] width 68 height 29
type input "8"
type input "70"
click at [140, 375] on button "Zorro Magic" at bounding box center [123, 383] width 101 height 36
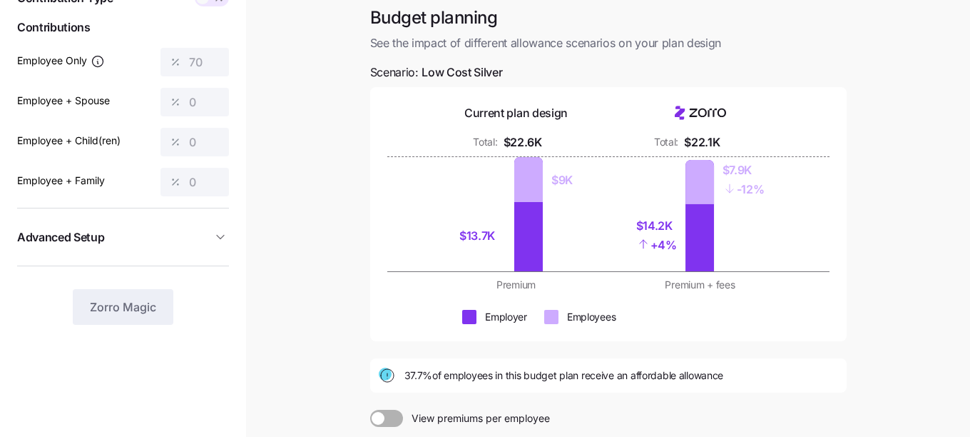
scroll to position [78, 0]
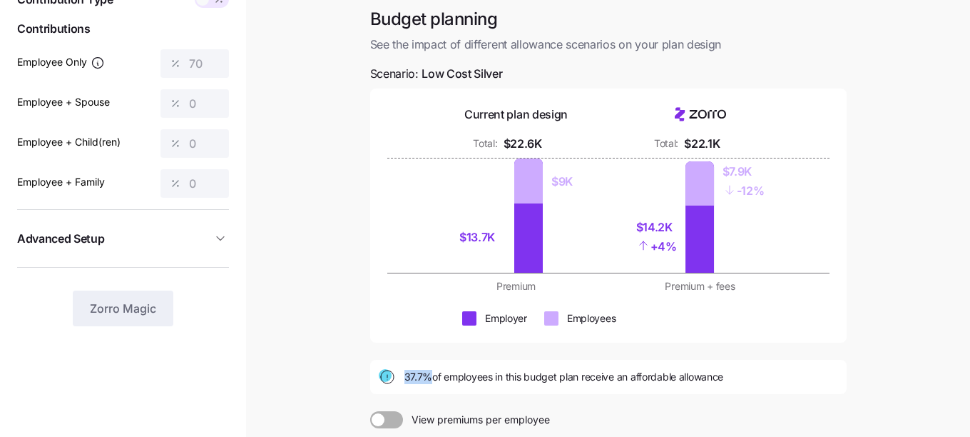
drag, startPoint x: 430, startPoint y: 380, endPoint x: 405, endPoint y: 380, distance: 25.0
click at [405, 380] on span "37.7% of employees in this budget plan receive an affordable allowance" at bounding box center [565, 377] width 320 height 14
click at [405, 382] on span "37.7% of employees in this budget plan receive an affordable allowance" at bounding box center [565, 377] width 320 height 14
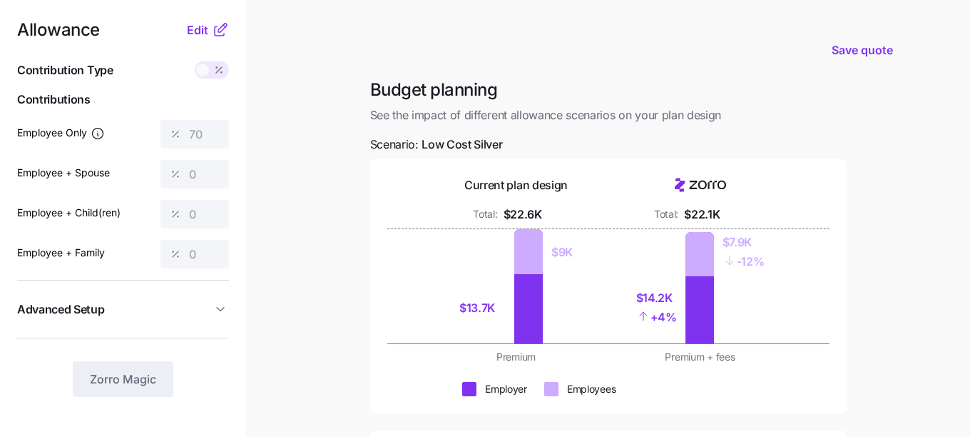
scroll to position [6, 0]
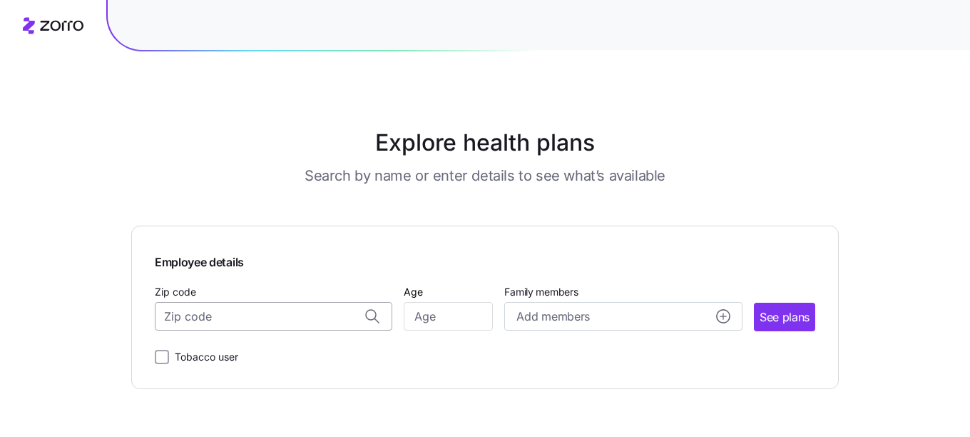
click at [253, 323] on input "Zip code" at bounding box center [274, 316] width 238 height 29
click at [273, 325] on input "Zip code" at bounding box center [274, 316] width 238 height 29
click at [297, 352] on span "89129, [GEOGRAPHIC_DATA], [GEOGRAPHIC_DATA]" at bounding box center [271, 354] width 200 height 18
type input "89129, [GEOGRAPHIC_DATA], [GEOGRAPHIC_DATA]"
click at [457, 312] on input "Age" at bounding box center [448, 316] width 89 height 29
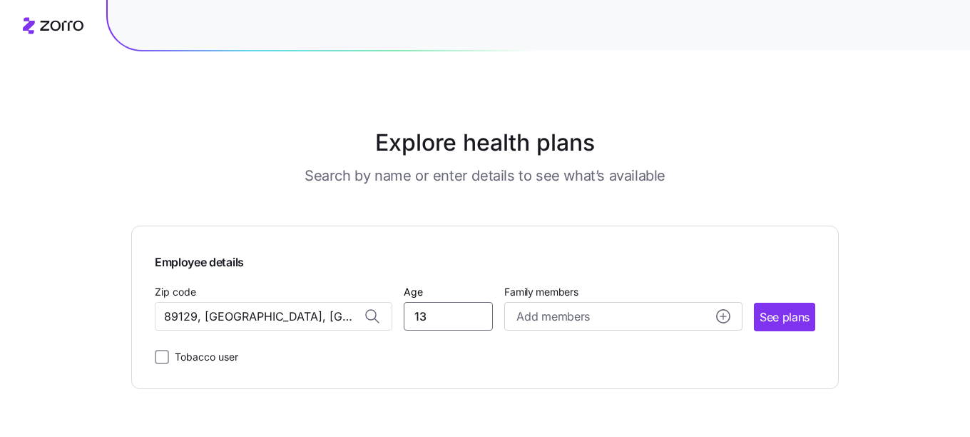
type input "1"
type input "30"
click at [557, 423] on main "Explore health plans Search by name or enter details to see what’s available Em…" at bounding box center [485, 218] width 708 height 437
click at [745, 323] on div "Zip code [GEOGRAPHIC_DATA], [GEOGRAPHIC_DATA] Age [DEMOGRAPHIC_DATA] Family mem…" at bounding box center [485, 307] width 661 height 49
click at [771, 320] on span "See plans" at bounding box center [785, 317] width 50 height 18
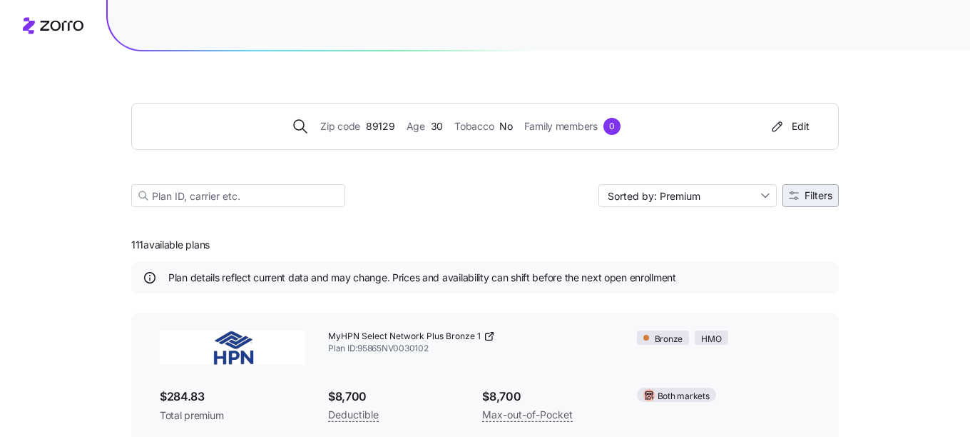
click at [823, 202] on button "Filters" at bounding box center [811, 195] width 56 height 23
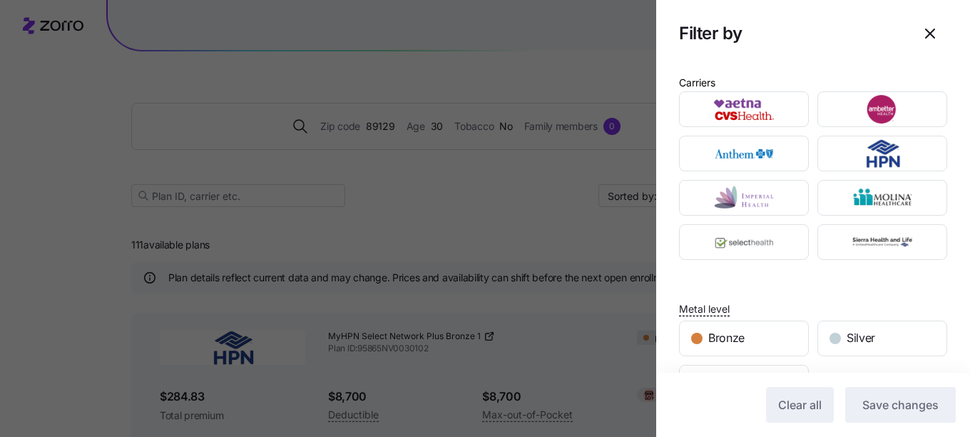
scroll to position [19, 0]
click at [936, 31] on icon "button" at bounding box center [930, 32] width 17 height 17
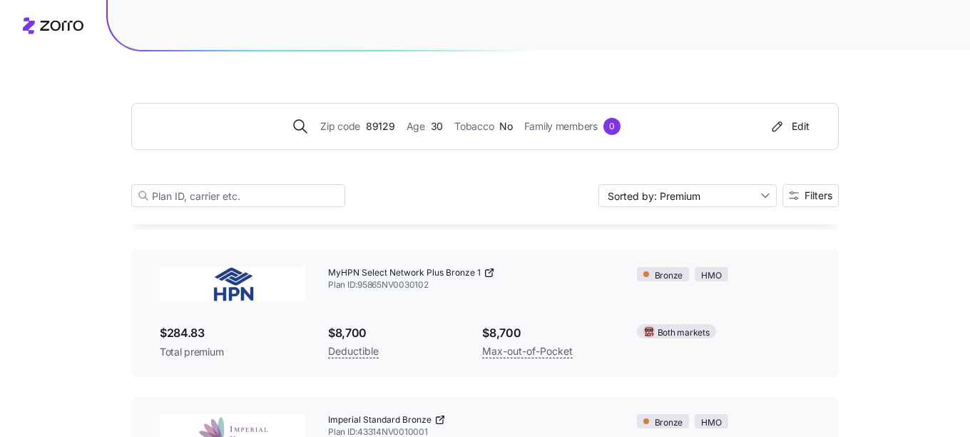
scroll to position [0, 0]
